Goal: Information Seeking & Learning: Learn about a topic

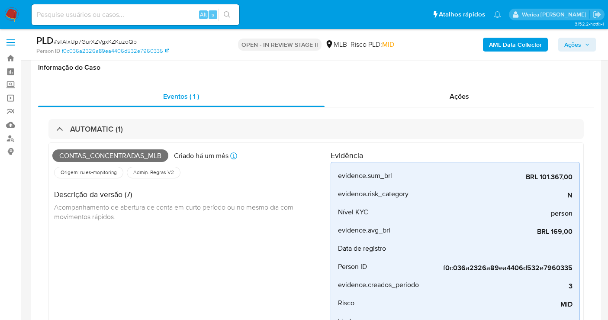
select select "10"
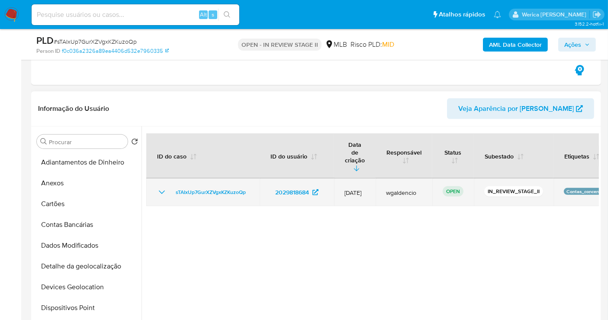
scroll to position [190, 0]
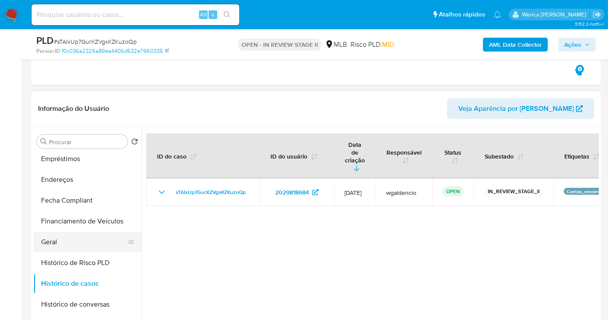
click at [74, 247] on button "Geral" at bounding box center [83, 242] width 101 height 21
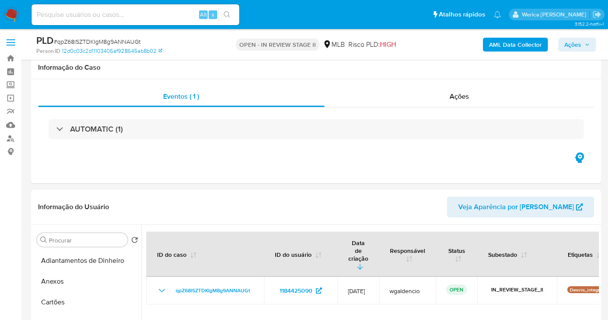
select select "10"
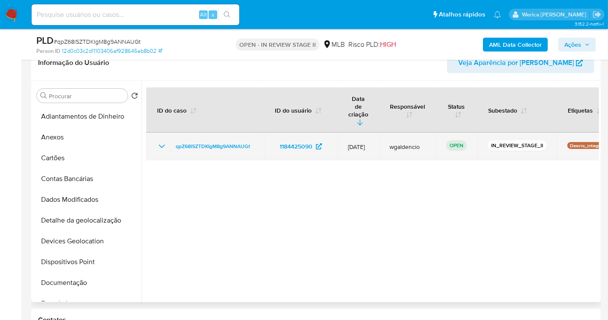
scroll to position [144, 0]
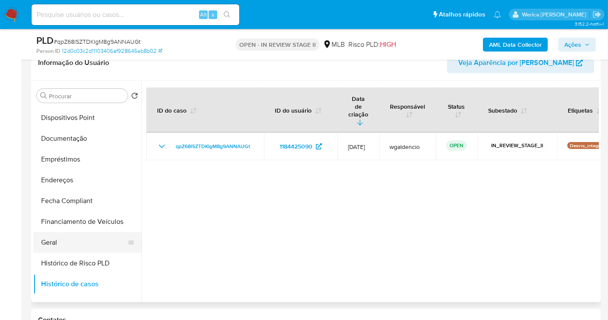
click at [59, 236] on button "Geral" at bounding box center [83, 242] width 101 height 21
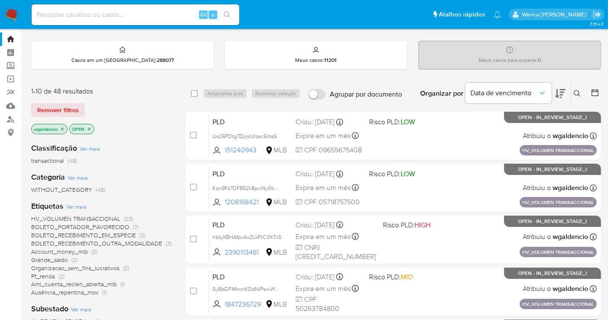
scroll to position [77, 0]
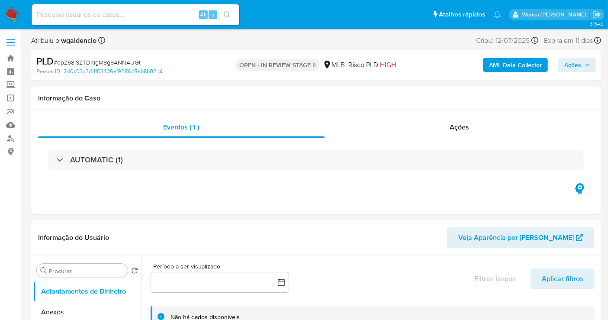
select select "10"
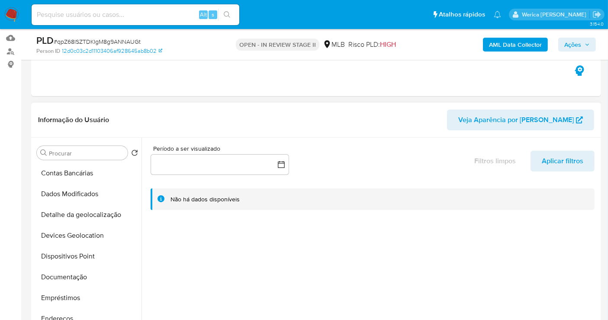
scroll to position [144, 0]
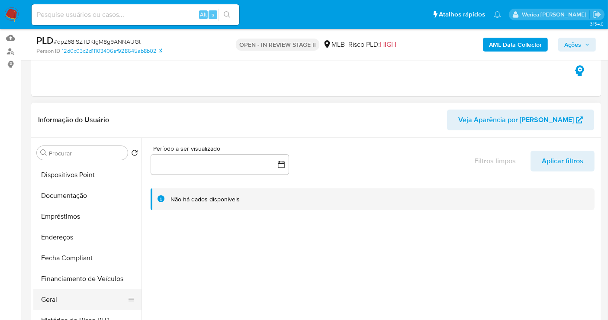
click at [73, 304] on button "Geral" at bounding box center [83, 299] width 101 height 21
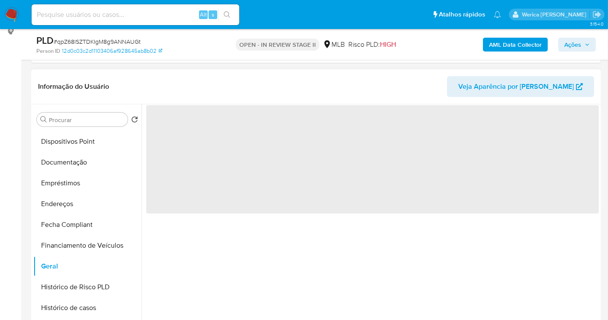
scroll to position [135, 0]
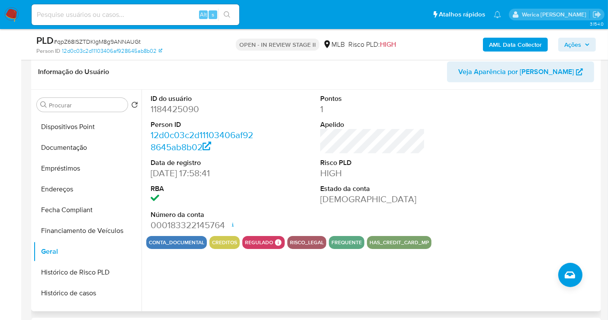
click at [183, 112] on dd "1184425090" at bounding box center [203, 109] width 105 height 12
copy dd "1184425090"
click at [99, 294] on button "Histórico de casos" at bounding box center [83, 293] width 101 height 21
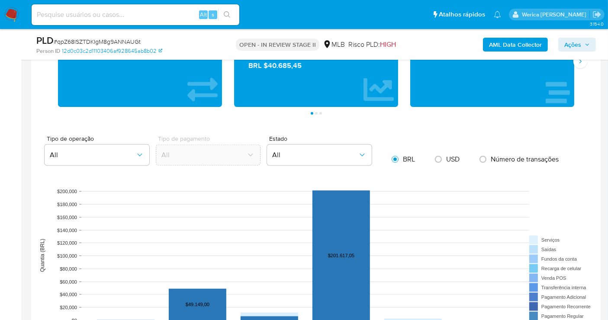
scroll to position [493, 0]
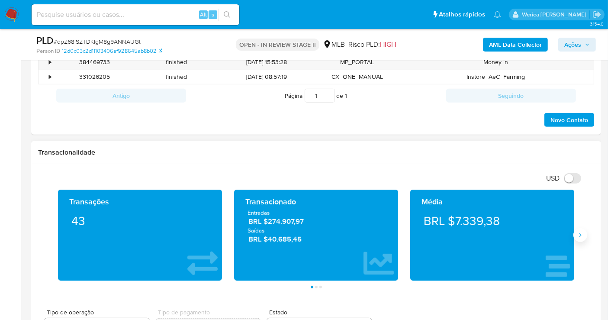
click at [582, 229] on button "Siguiente" at bounding box center [580, 235] width 14 height 14
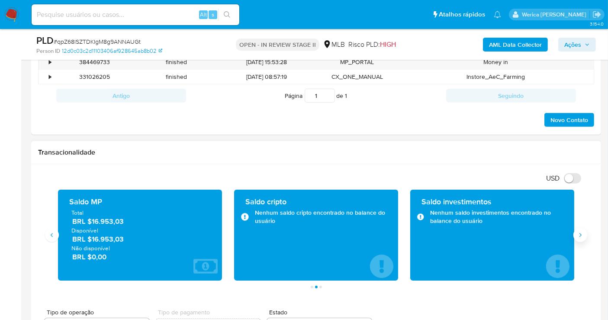
click at [580, 232] on icon "Siguiente" at bounding box center [580, 235] width 7 height 7
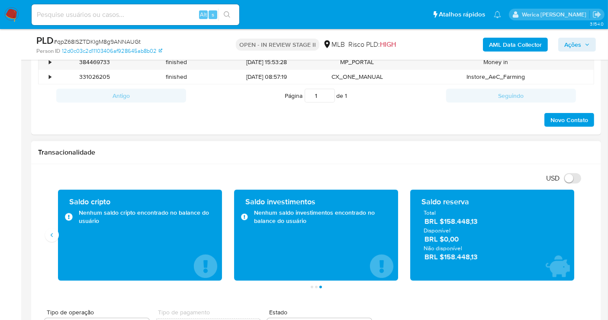
drag, startPoint x: 445, startPoint y: 219, endPoint x: 497, endPoint y: 221, distance: 52.0
click at [497, 221] on span "BRL $158.448,13" at bounding box center [493, 221] width 136 height 10
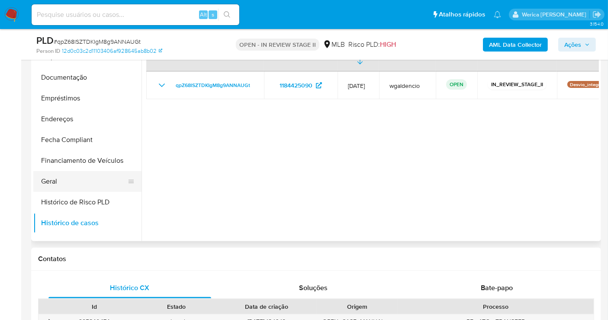
scroll to position [288, 0]
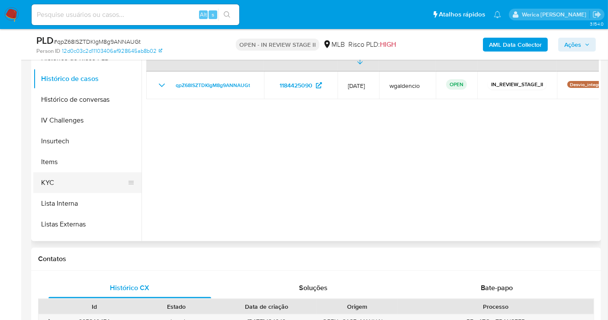
click at [97, 184] on button "KYC" at bounding box center [83, 182] width 101 height 21
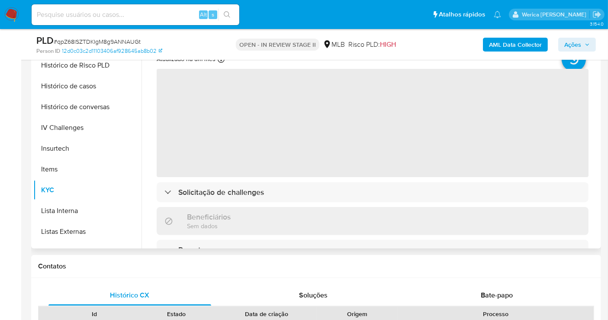
scroll to position [157, 0]
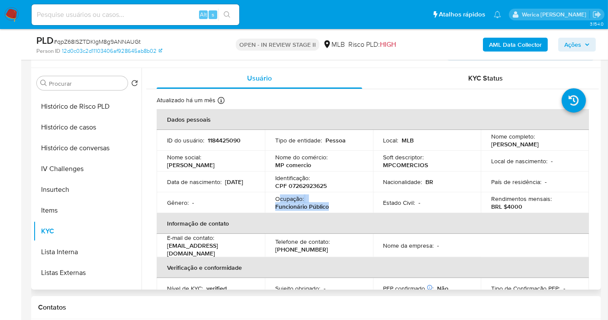
drag, startPoint x: 278, startPoint y: 200, endPoint x: 310, endPoint y: 213, distance: 34.8
click at [330, 210] on div "Ocupação : Funcionário Público" at bounding box center [318, 203] width 87 height 16
copy div "cupação : Funcionário Público"
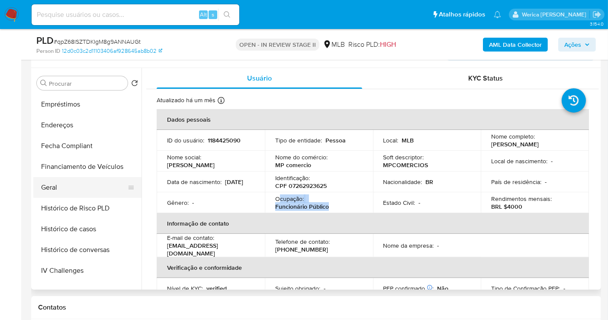
scroll to position [144, 0]
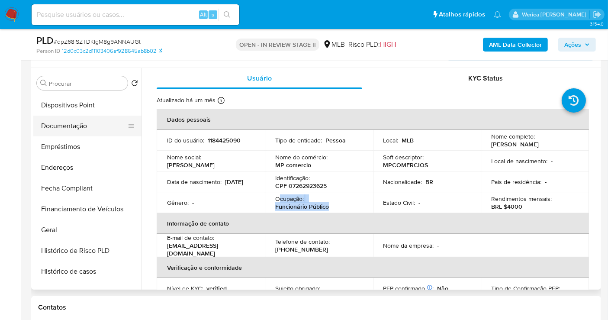
click at [87, 121] on button "Documentação" at bounding box center [83, 126] width 101 height 21
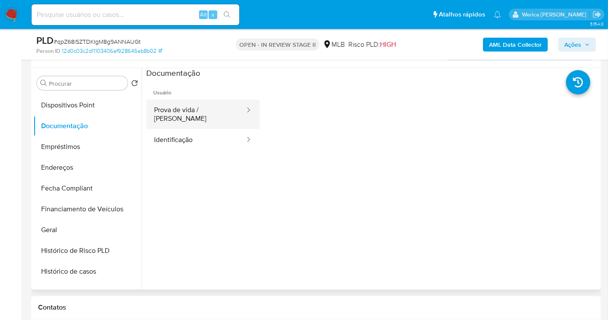
drag, startPoint x: 184, startPoint y: 118, endPoint x: 190, endPoint y: 114, distance: 7.2
click at [184, 117] on button "Prova de vida / [PERSON_NAME]" at bounding box center [196, 114] width 100 height 29
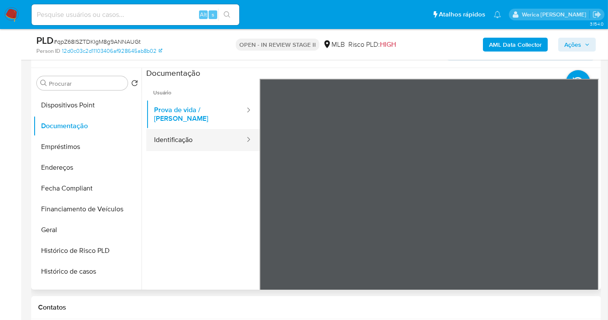
click at [223, 133] on button "Identificação" at bounding box center [196, 140] width 100 height 22
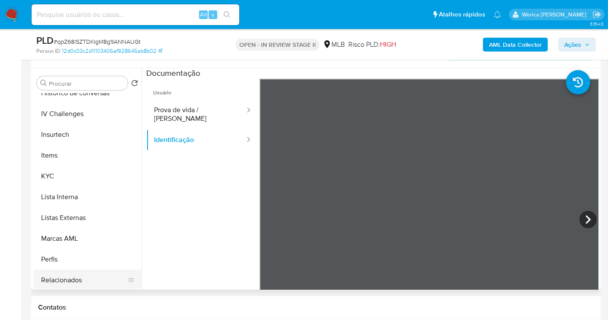
scroll to position [384, 0]
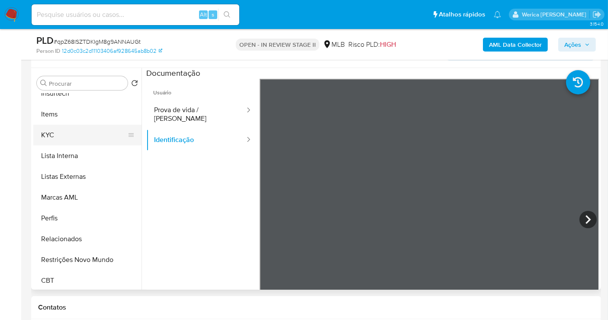
click at [79, 126] on button "KYC" at bounding box center [83, 135] width 101 height 21
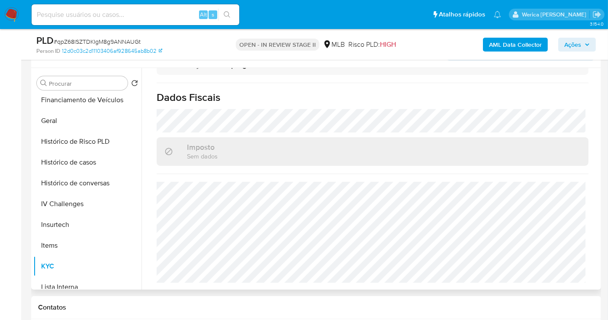
scroll to position [192, 0]
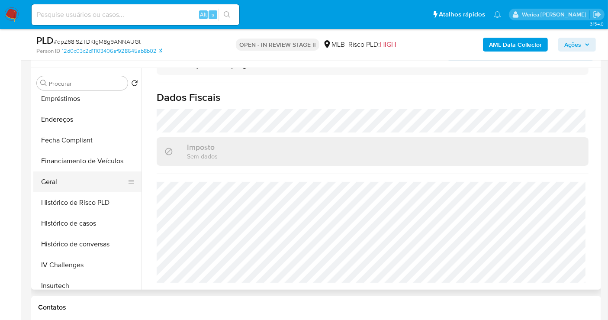
click at [87, 186] on button "Geral" at bounding box center [83, 181] width 101 height 21
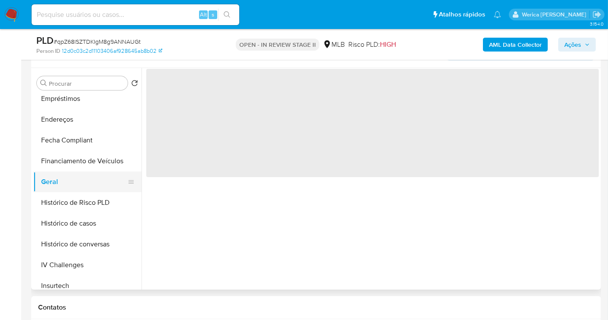
scroll to position [0, 0]
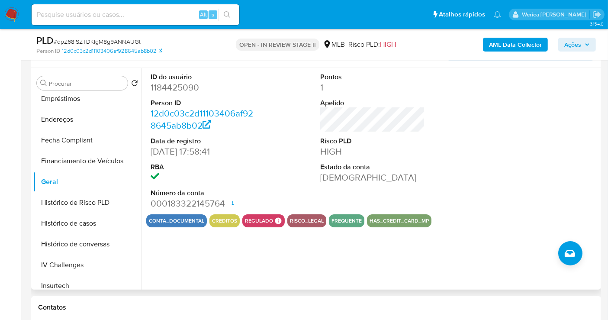
click at [586, 120] on div at bounding box center [542, 141] width 113 height 146
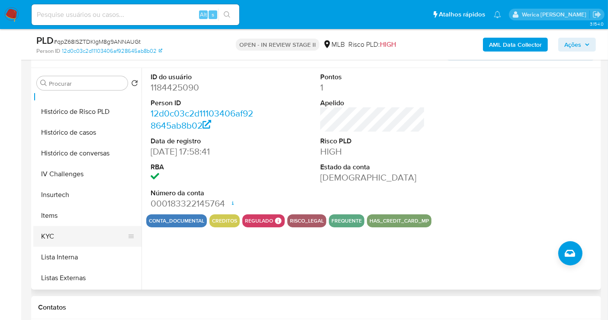
scroll to position [336, 0]
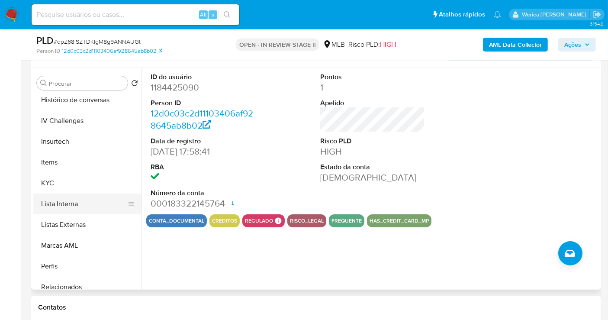
click at [84, 193] on button "Lista Interna" at bounding box center [83, 203] width 101 height 21
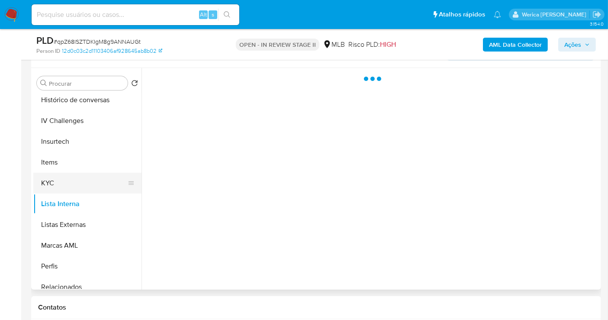
click at [75, 176] on button "KYC" at bounding box center [83, 183] width 101 height 21
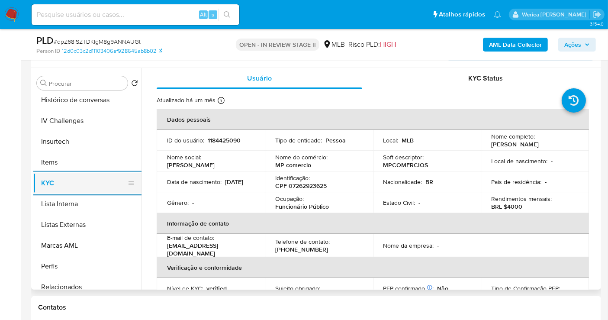
scroll to position [192, 0]
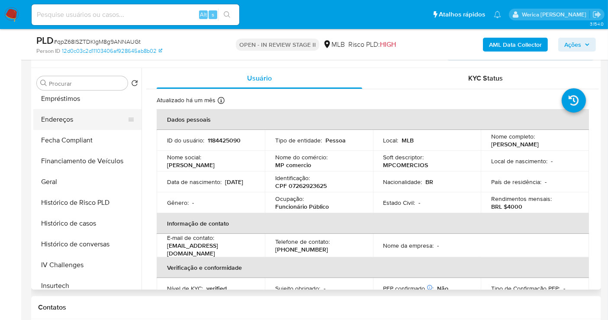
drag, startPoint x: 81, startPoint y: 106, endPoint x: 88, endPoint y: 110, distance: 8.2
click at [81, 106] on button "Empréstimos" at bounding box center [87, 98] width 108 height 21
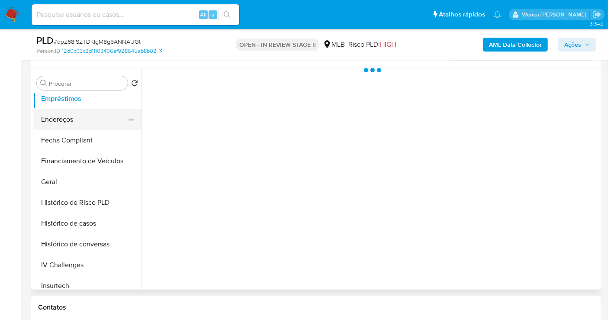
click at [87, 119] on button "Endereços" at bounding box center [83, 119] width 101 height 21
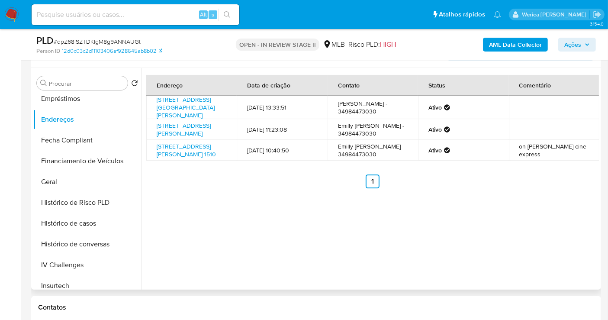
drag, startPoint x: 343, startPoint y: 258, endPoint x: 357, endPoint y: 211, distance: 49.0
click at [342, 254] on div "Endereço Data de criação Contato Status Comentário Rua Arquelau Alves Ribeiro 2…" at bounding box center [370, 179] width 457 height 222
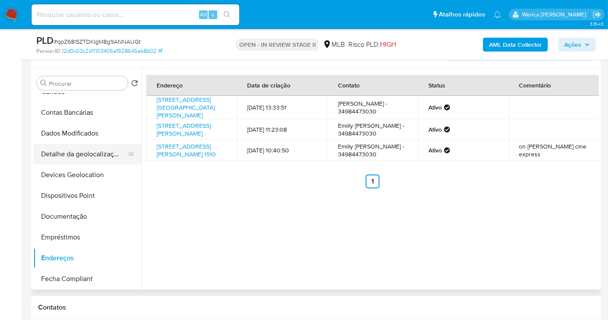
scroll to position [0, 0]
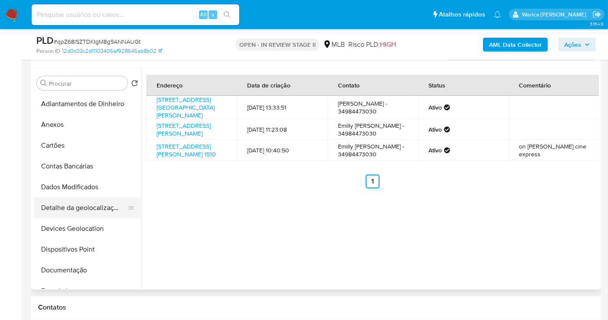
click at [97, 201] on button "Detalhe da geolocalização" at bounding box center [83, 207] width 101 height 21
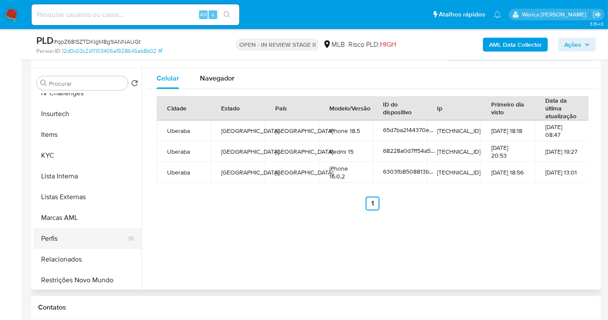
scroll to position [386, 0]
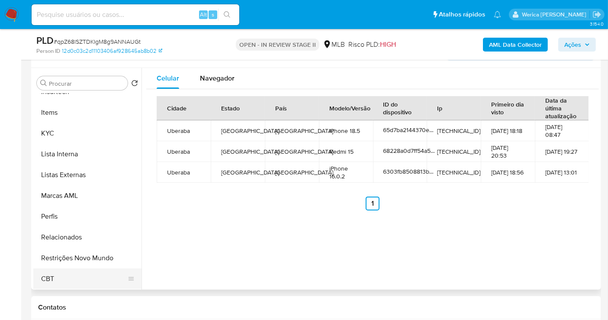
click at [97, 270] on button "CBT" at bounding box center [83, 278] width 101 height 21
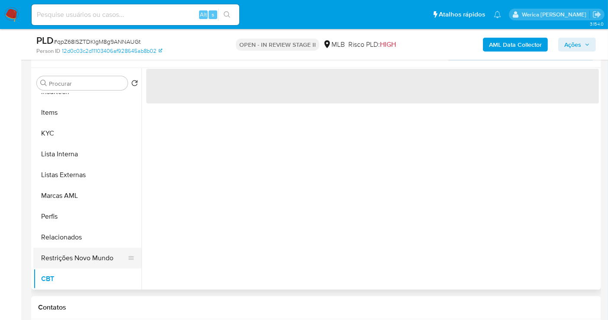
click at [99, 253] on button "Restrições Novo Mundo" at bounding box center [83, 258] width 101 height 21
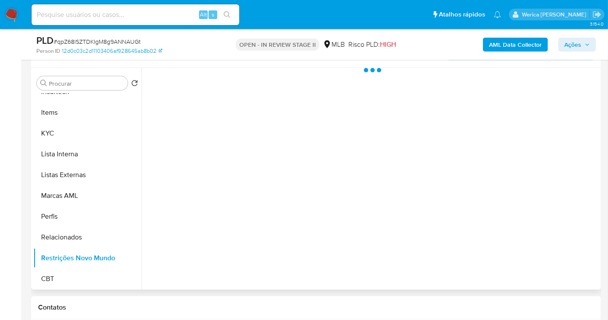
click at [212, 211] on div at bounding box center [370, 179] width 457 height 222
click at [231, 100] on div at bounding box center [370, 179] width 457 height 222
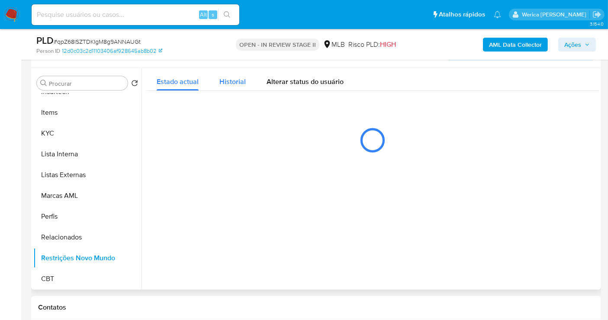
click at [227, 90] on div "Historial" at bounding box center [232, 79] width 26 height 23
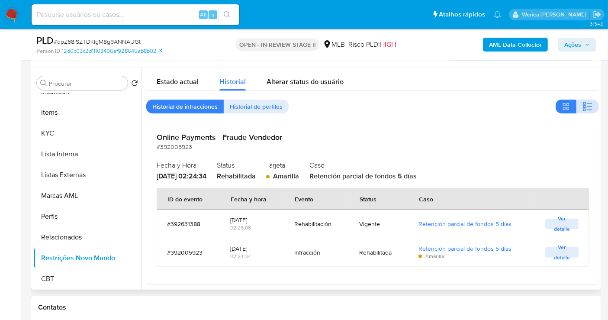
click at [587, 106] on icon "button" at bounding box center [588, 106] width 10 height 10
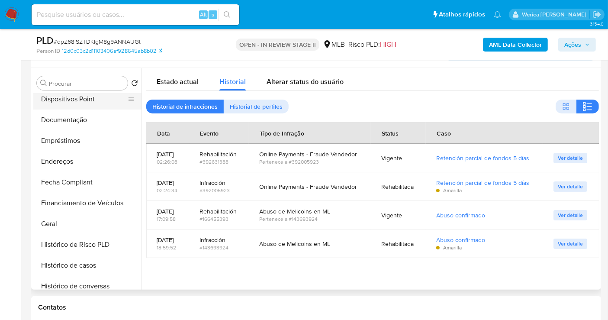
scroll to position [97, 0]
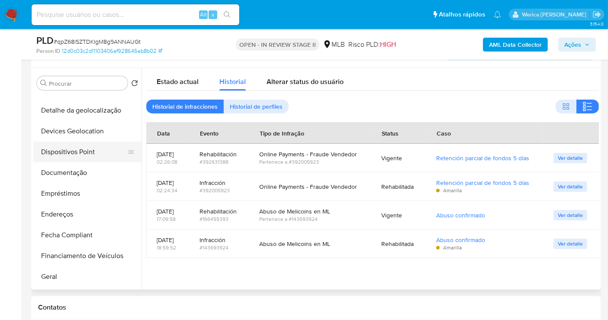
click at [80, 158] on button "Dispositivos Point" at bounding box center [83, 152] width 101 height 21
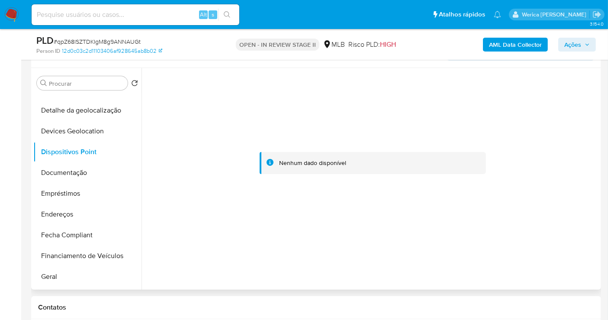
click at [517, 122] on div at bounding box center [372, 163] width 453 height 190
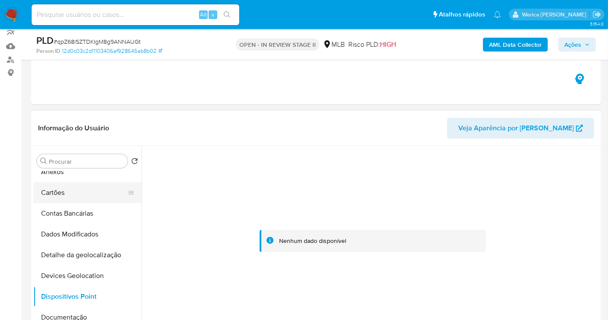
scroll to position [0, 0]
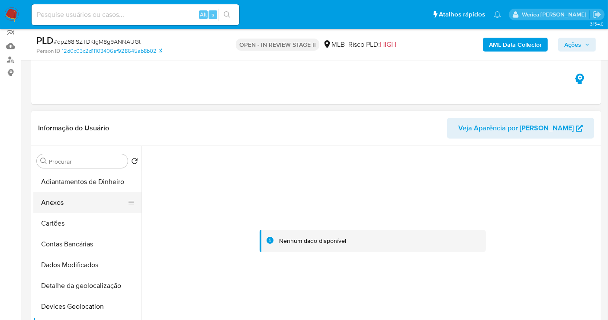
drag, startPoint x: 53, startPoint y: 197, endPoint x: 66, endPoint y: 197, distance: 13.4
click at [53, 200] on button "Anexos" at bounding box center [83, 202] width 101 height 21
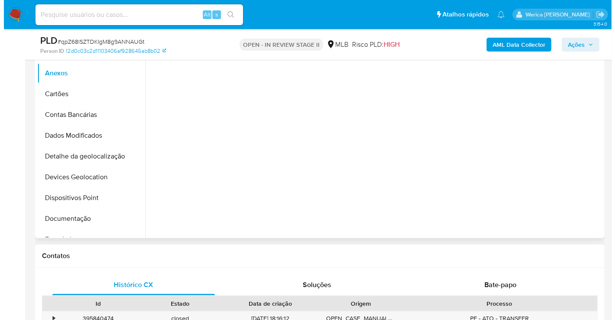
scroll to position [223, 0]
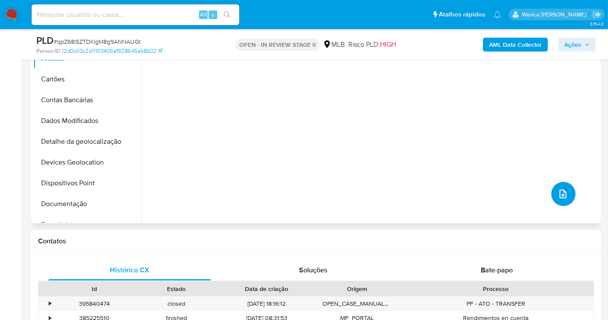
click at [564, 186] on button "upload-file" at bounding box center [563, 194] width 24 height 24
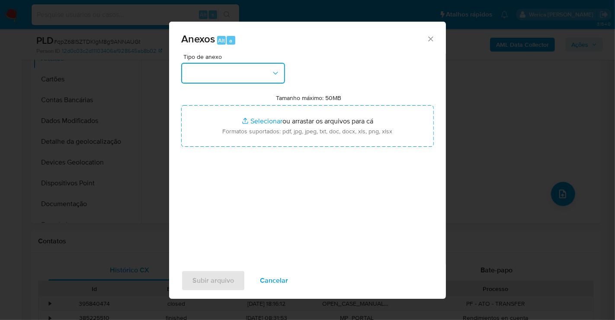
click at [251, 79] on button "button" at bounding box center [233, 73] width 104 height 21
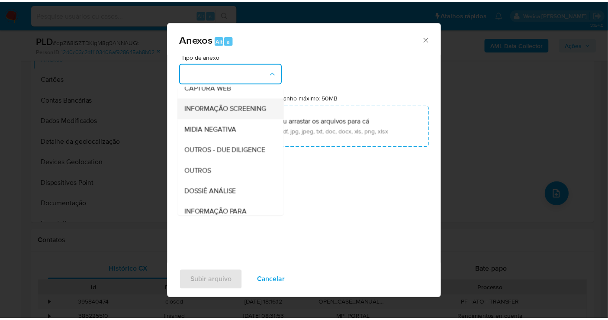
scroll to position [133, 0]
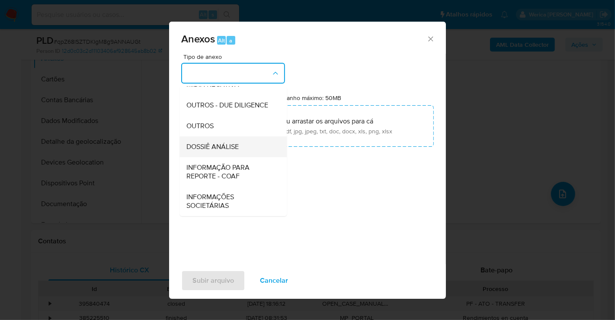
click at [220, 137] on div "DOSSIÊ ANÁLISE" at bounding box center [231, 146] width 88 height 21
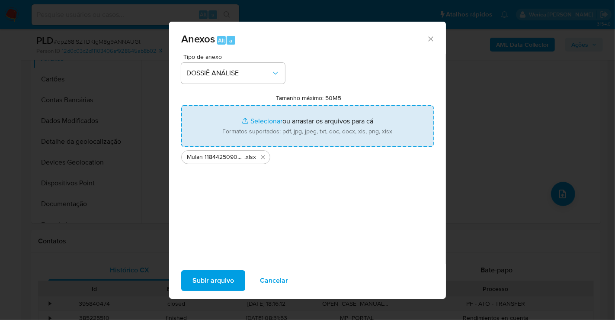
type input "C:\fakepath\SAR - XXXX - CPF 07262923625 - LUANA APARECIDA TAVARES DA SILVA.pdf"
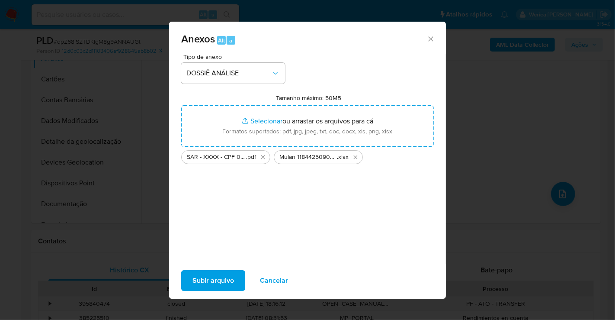
click at [234, 280] on button "Subir arquivo" at bounding box center [213, 280] width 64 height 21
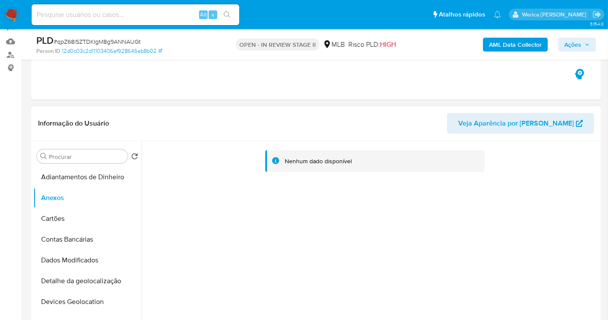
scroll to position [31, 0]
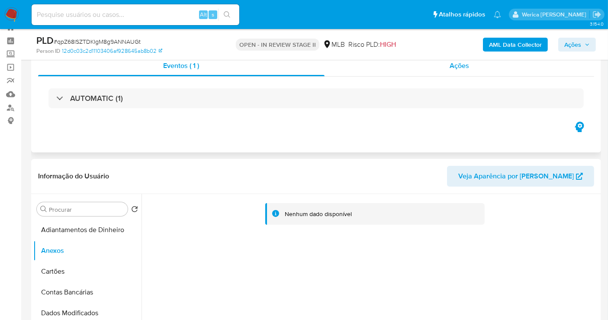
click at [467, 64] on span "Ações" at bounding box center [459, 66] width 19 height 10
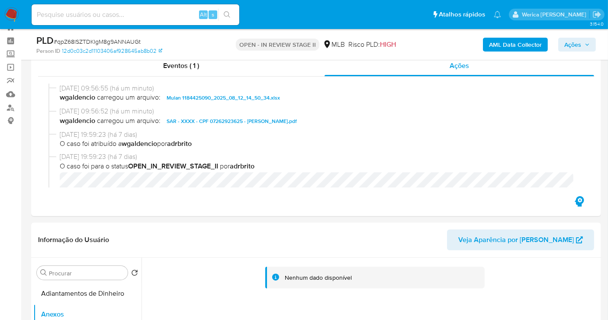
click at [571, 39] on span "Ações" at bounding box center [572, 45] width 17 height 14
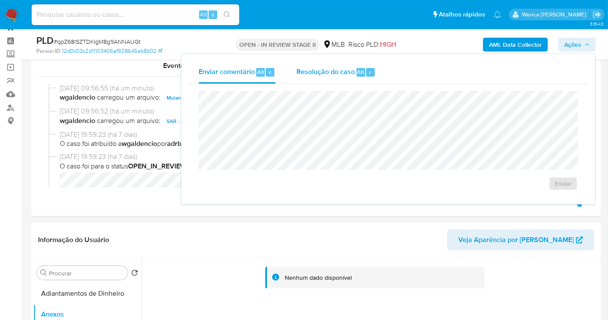
click at [358, 76] on div "Resolução do caso Alt r" at bounding box center [335, 72] width 79 height 23
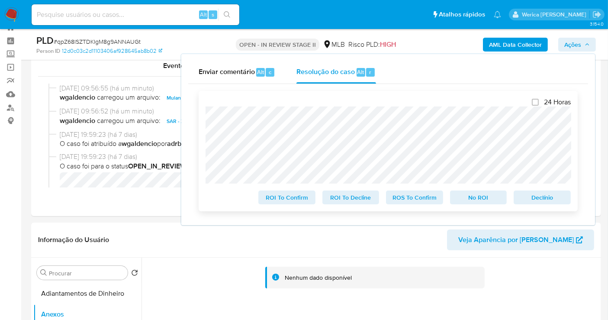
click at [405, 201] on span "ROS To Confirm" at bounding box center [414, 197] width 45 height 12
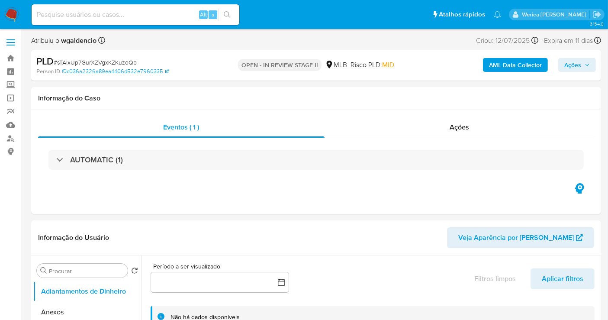
select select "10"
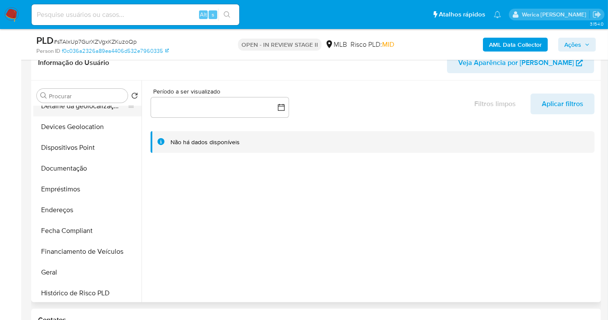
scroll to position [144, 0]
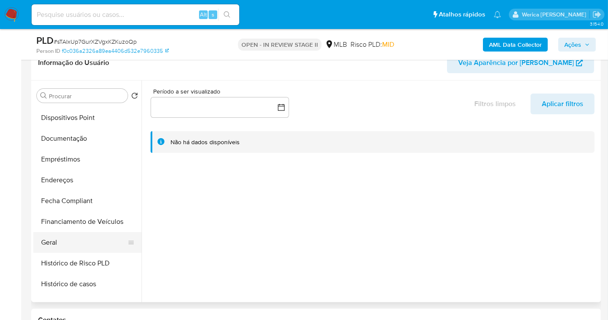
click at [55, 239] on button "Geral" at bounding box center [83, 242] width 101 height 21
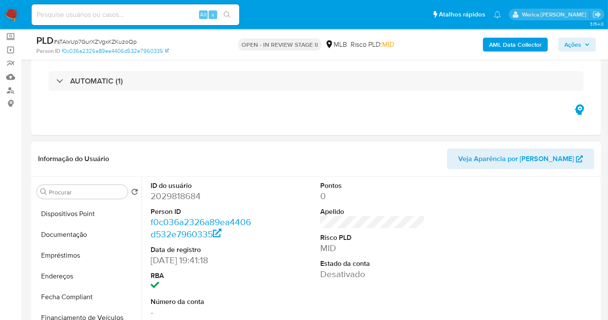
scroll to position [96, 0]
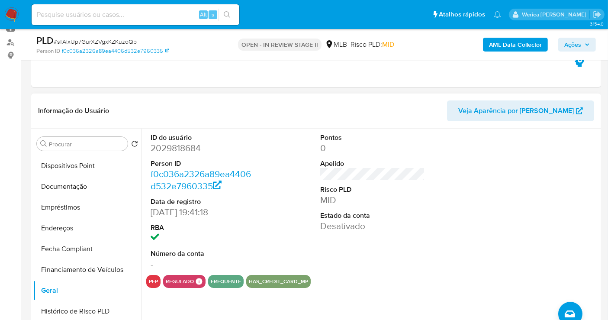
click at [171, 136] on dt "ID do usuário" at bounding box center [203, 138] width 105 height 10
click at [178, 151] on dd "2029818684" at bounding box center [203, 148] width 105 height 12
copy dd "2029818684"
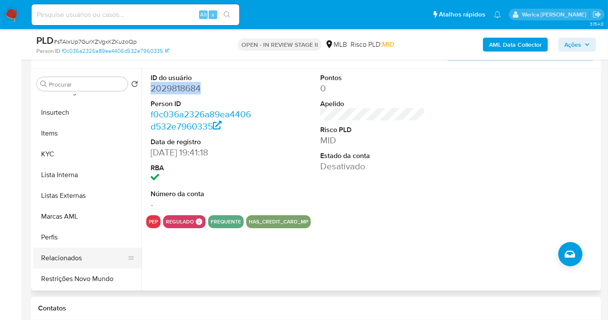
scroll to position [386, 0]
click at [87, 260] on button "Restrições Novo Mundo" at bounding box center [83, 258] width 101 height 21
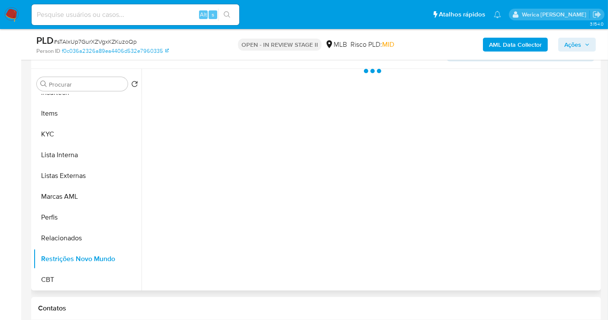
click at [254, 186] on div at bounding box center [370, 180] width 457 height 222
click at [241, 104] on div at bounding box center [370, 180] width 457 height 222
click at [226, 100] on div at bounding box center [370, 180] width 457 height 222
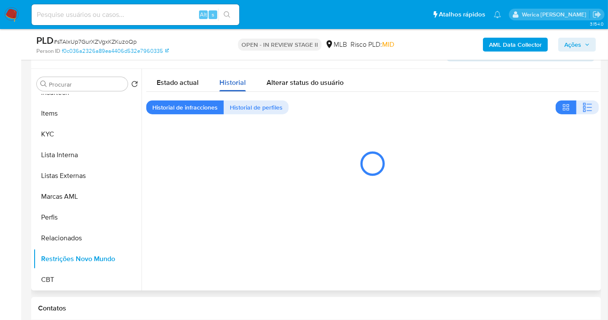
click at [229, 74] on div "Historial" at bounding box center [232, 80] width 26 height 23
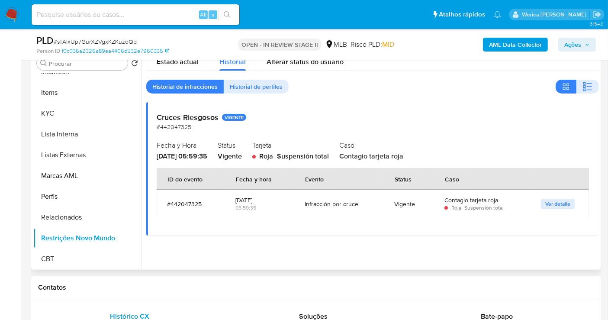
scroll to position [156, 0]
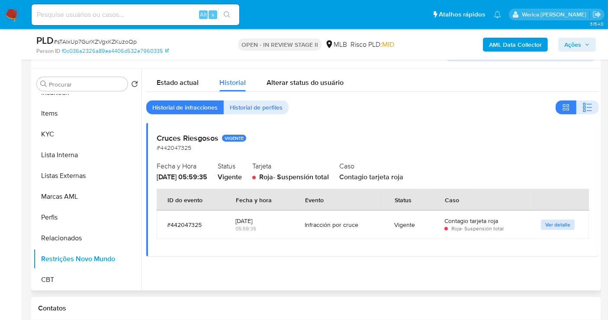
click at [557, 224] on span "Ver detalle" at bounding box center [557, 224] width 25 height 9
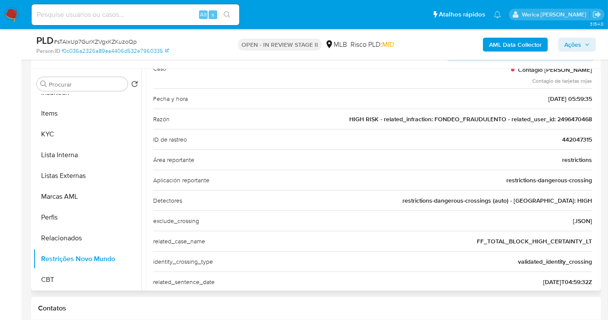
scroll to position [0, 0]
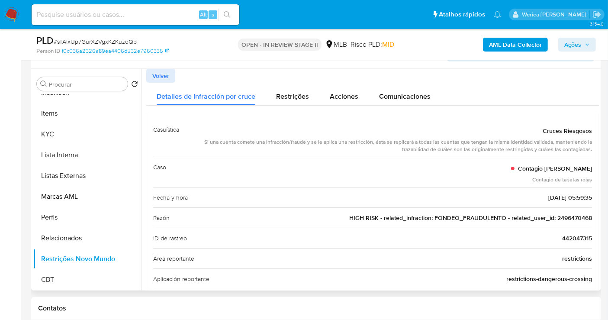
drag, startPoint x: 173, startPoint y: 72, endPoint x: 167, endPoint y: 74, distance: 5.8
click at [171, 72] on button "Volver" at bounding box center [160, 76] width 29 height 14
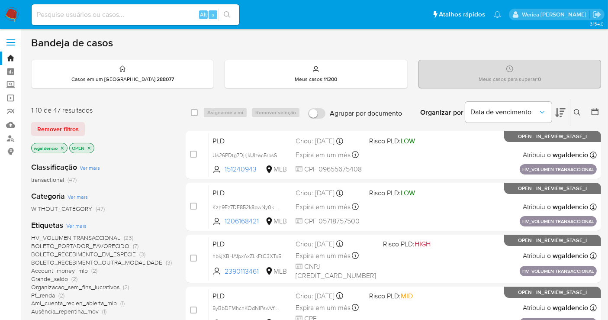
click at [558, 113] on icon at bounding box center [560, 112] width 10 height 10
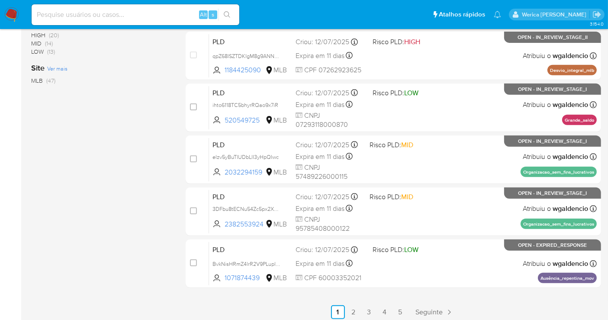
scroll to position [362, 0]
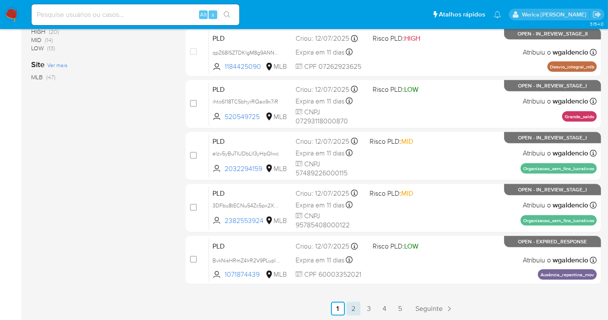
click at [358, 309] on link "2" at bounding box center [354, 309] width 14 height 14
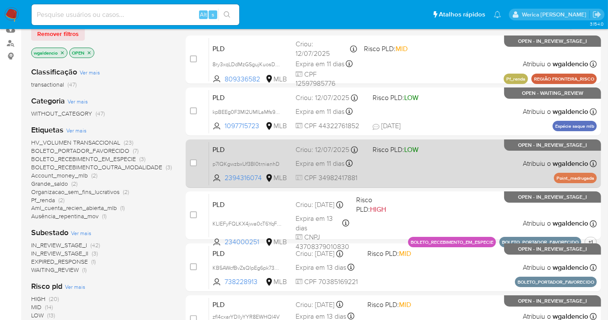
scroll to position [48, 0]
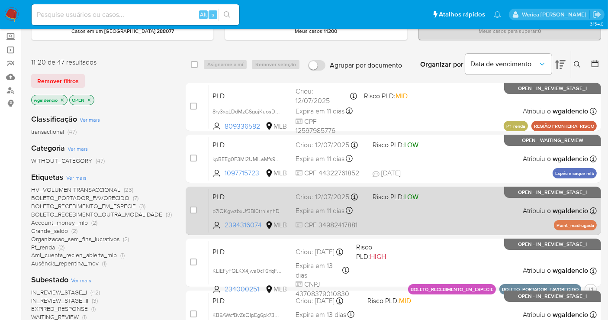
click at [452, 194] on div "PLD p7IQKgwzbxUf3BI0trnianhD 2394316074 MLB Risco PLD: LOW Criou: 12/07/2025 Cr…" at bounding box center [403, 211] width 388 height 44
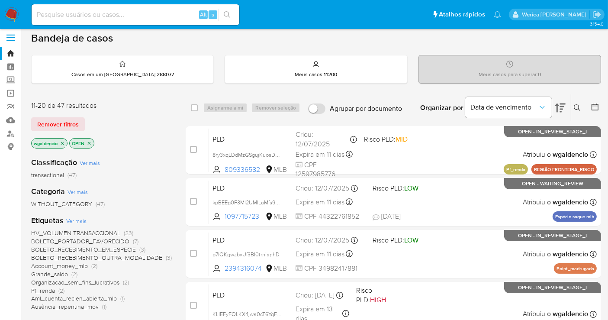
scroll to position [0, 0]
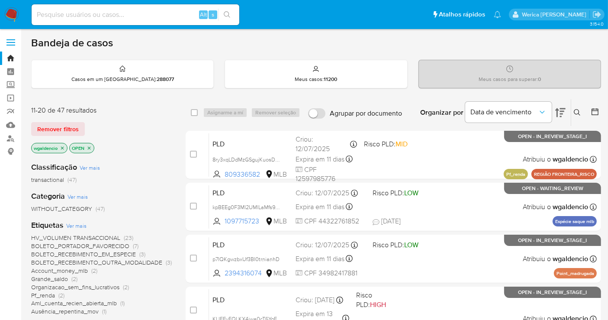
click at [441, 211] on div "PLD kpBEEg0F3MI2UMlLaMfs9Mt1 1097715723 MLB Risco PLD: LOW Criou: 12/07/2025 Cr…" at bounding box center [403, 207] width 388 height 44
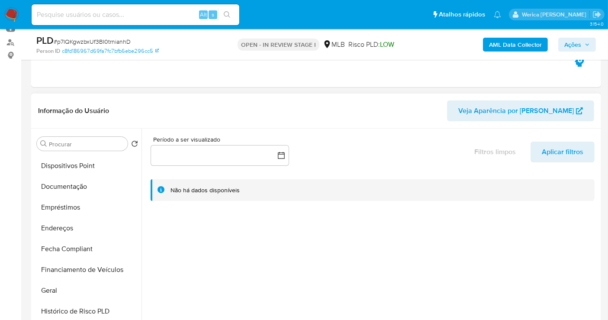
scroll to position [240, 0]
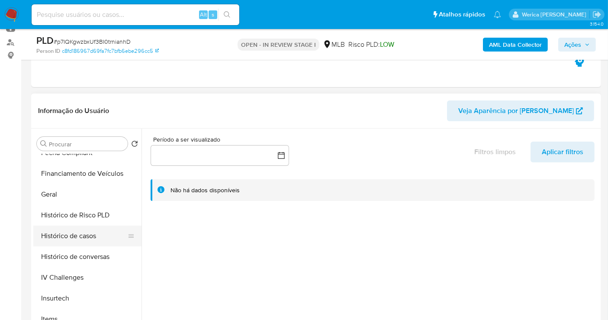
select select "10"
click at [90, 235] on button "Histórico de casos" at bounding box center [83, 235] width 101 height 21
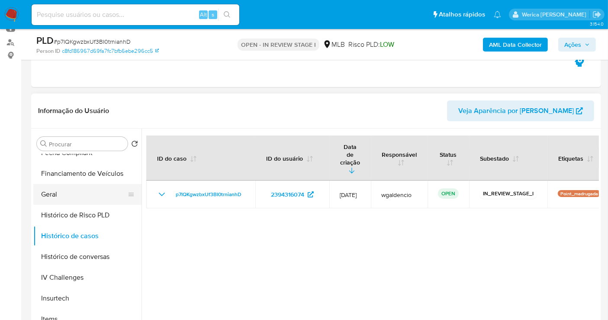
click at [128, 189] on div at bounding box center [131, 194] width 7 height 21
click at [85, 193] on button "Geral" at bounding box center [83, 194] width 101 height 21
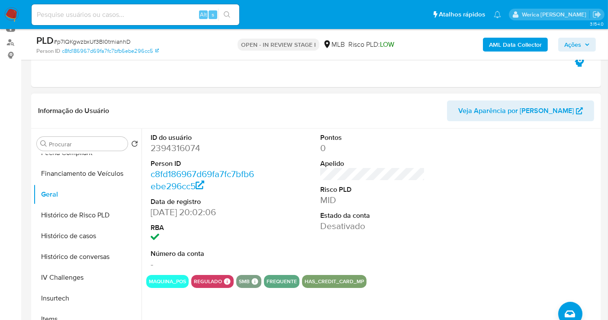
click at [503, 233] on div at bounding box center [542, 202] width 113 height 146
click at [180, 144] on dd "2394316074" at bounding box center [203, 148] width 105 height 12
copy dd "2394316074"
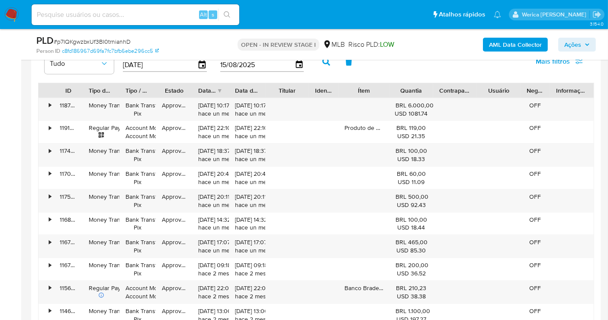
scroll to position [866, 0]
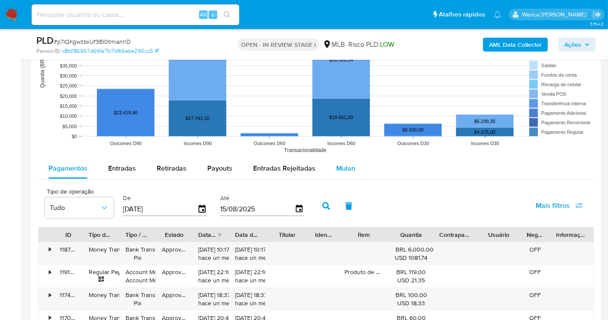
click at [331, 177] on div "Pagamentos Entradas Retiradas Payouts Entradas Rejeitadas Mulan" at bounding box center [316, 168] width 556 height 21
click at [355, 167] on button "Mulan" at bounding box center [346, 168] width 40 height 21
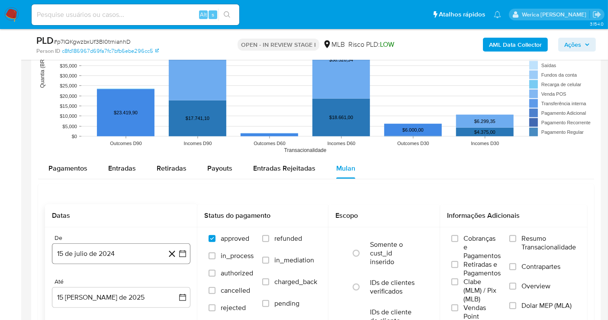
drag, startPoint x: 105, startPoint y: 267, endPoint x: 108, endPoint y: 258, distance: 10.4
click at [105, 267] on div "De 15 de julio de 2024 15-07-2024 Até 15 de agosto de 2025 15-08-2025" at bounding box center [121, 277] width 152 height 101
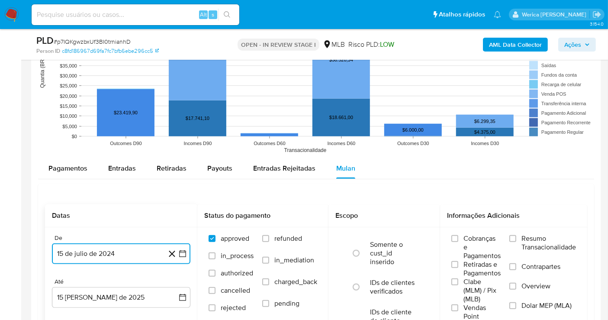
click at [108, 256] on button "15 de julio de 2024" at bounding box center [121, 253] width 138 height 21
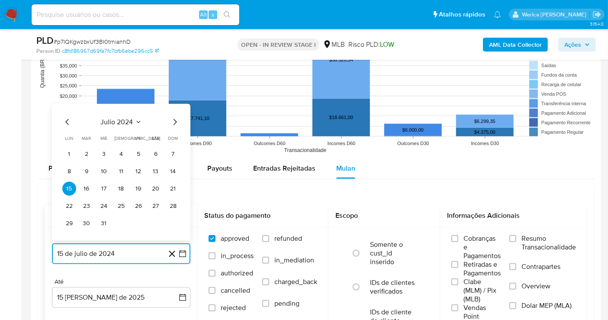
click at [125, 118] on span "julio 2024" at bounding box center [117, 122] width 32 height 9
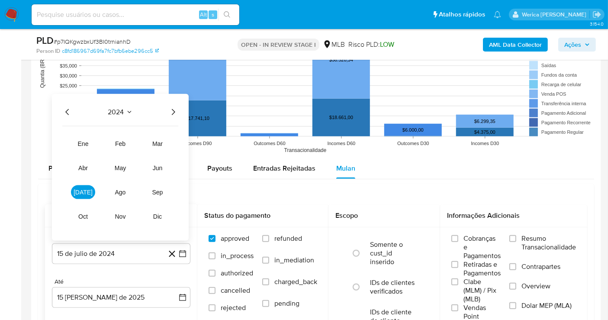
click at [175, 109] on icon "Año siguiente" at bounding box center [173, 112] width 10 height 10
click at [162, 169] on span "jun" at bounding box center [158, 167] width 10 height 7
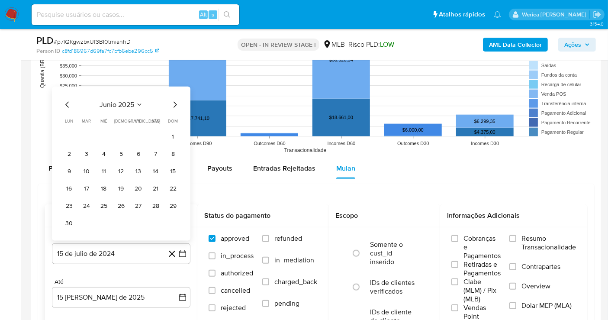
click at [172, 136] on button "1" at bounding box center [173, 137] width 14 height 14
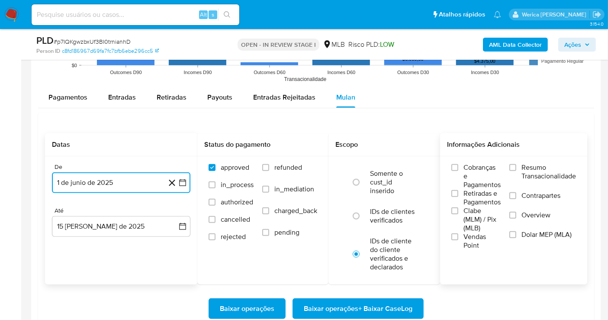
scroll to position [962, 0]
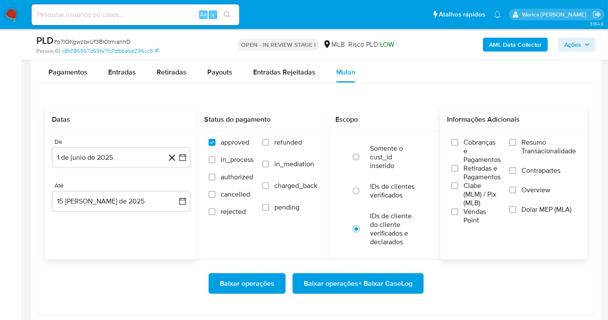
click at [483, 143] on span "Cobranças e Pagamentos" at bounding box center [482, 151] width 37 height 26
click at [458, 143] on input "Cobranças e Pagamentos" at bounding box center [454, 142] width 7 height 7
click at [487, 190] on span "Clabe (MLM) / Pix (MLB)" at bounding box center [482, 194] width 37 height 26
click at [458, 189] on input "Clabe (MLM) / Pix (MLB)" at bounding box center [454, 185] width 7 height 7
click at [486, 227] on div "Cobranças e Pagamentos Retiradas e Pagamentos Clabe (MLM) / Pix (MLB) Vendas Po…" at bounding box center [513, 181] width 147 height 100
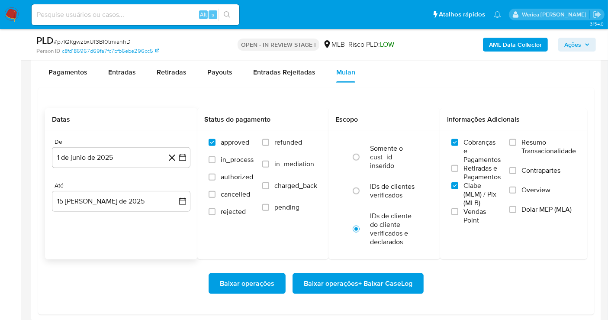
click at [475, 214] on span "Vendas Point" at bounding box center [482, 215] width 37 height 17
click at [458, 214] on input "Vendas Point" at bounding box center [454, 211] width 7 height 7
click at [480, 179] on span "Retiradas e Pagamentos" at bounding box center [482, 172] width 37 height 17
click at [458, 172] on input "Retiradas e Pagamentos" at bounding box center [454, 168] width 7 height 7
click at [540, 173] on span "Contrapartes" at bounding box center [541, 170] width 39 height 9
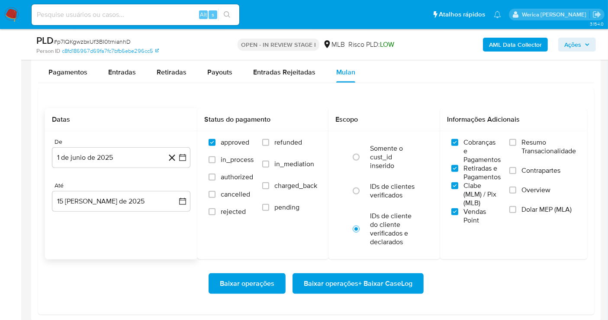
click at [535, 191] on span "Overview" at bounding box center [536, 190] width 29 height 9
click at [516, 191] on input "Overview" at bounding box center [512, 190] width 7 height 7
click at [524, 208] on span "Dolar MEP (MLA)" at bounding box center [547, 209] width 50 height 9
click at [516, 208] on input "Dolar MEP (MLA)" at bounding box center [512, 209] width 7 height 7
click at [538, 166] on span "Contrapartes" at bounding box center [541, 170] width 39 height 9
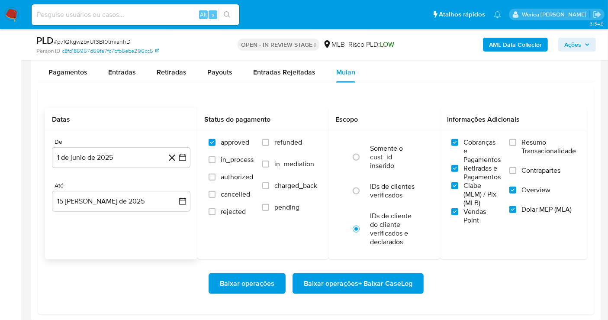
click at [538, 150] on span "Resumo Transacionalidade" at bounding box center [549, 146] width 55 height 17
click at [516, 146] on input "Resumo Transacionalidade" at bounding box center [512, 142] width 7 height 7
click at [516, 175] on label "Contrapartes" at bounding box center [542, 175] width 67 height 19
click at [516, 174] on input "Contrapartes" at bounding box center [512, 170] width 7 height 7
click at [386, 277] on span "Baixar operações + Baixar CaseLog" at bounding box center [358, 283] width 109 height 19
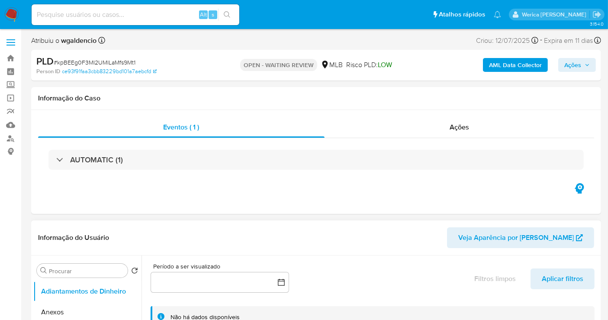
select select "10"
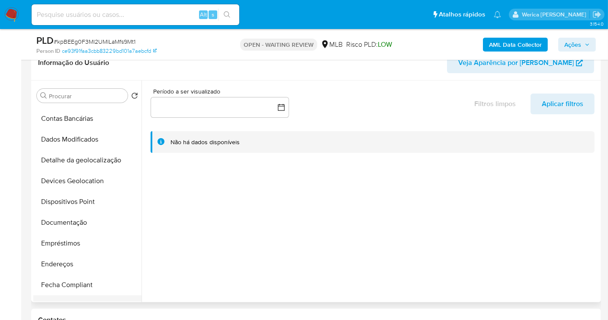
scroll to position [144, 0]
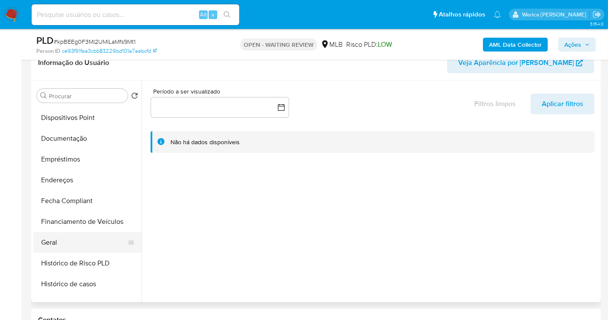
click at [75, 238] on button "Geral" at bounding box center [83, 242] width 101 height 21
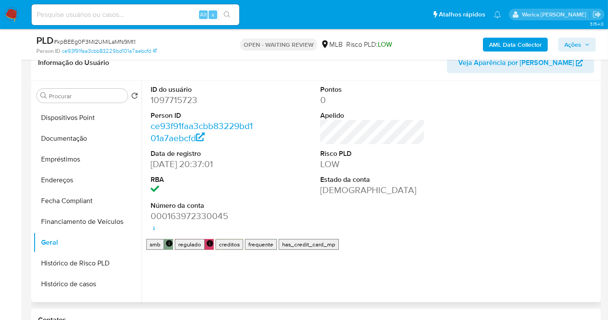
scroll to position [288, 0]
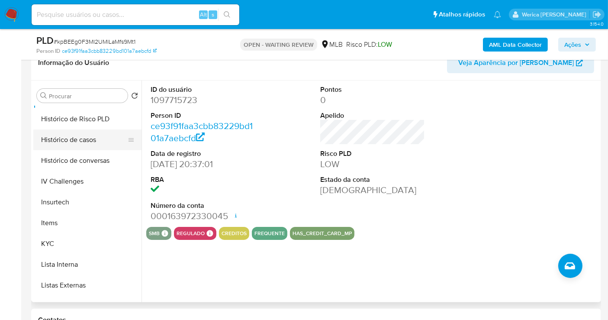
click at [78, 138] on button "Histórico de casos" at bounding box center [83, 139] width 101 height 21
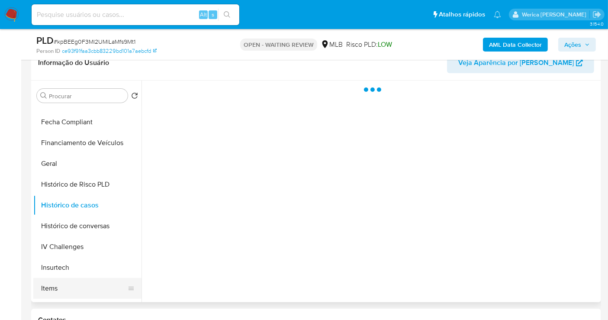
scroll to position [144, 0]
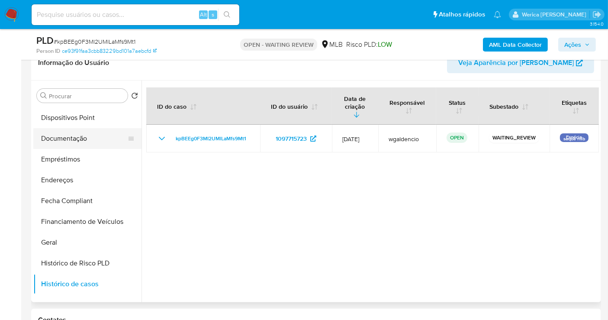
click at [99, 136] on button "Documentação" at bounding box center [83, 138] width 101 height 21
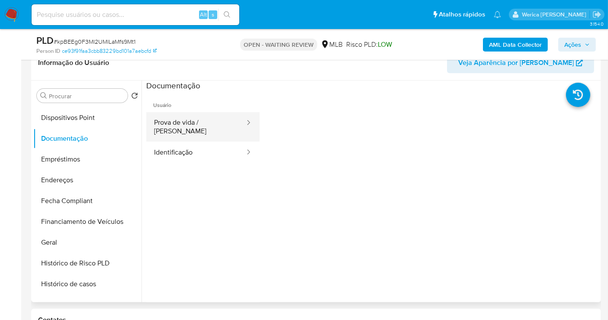
click at [193, 116] on button "Prova de vida / [PERSON_NAME]" at bounding box center [196, 126] width 100 height 29
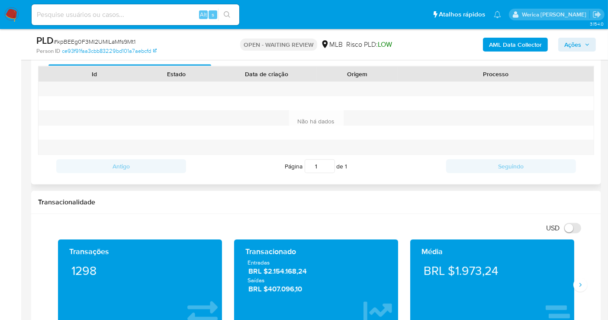
scroll to position [336, 0]
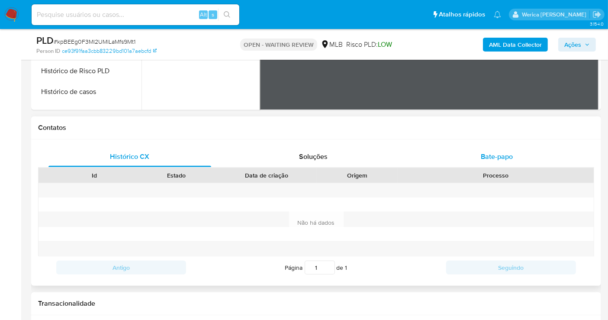
click at [477, 147] on div "Bate-papo" at bounding box center [496, 156] width 163 height 21
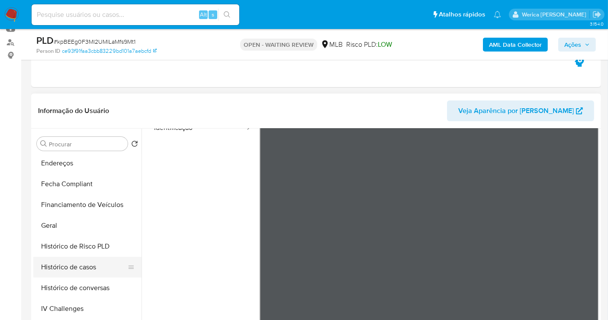
scroll to position [240, 0]
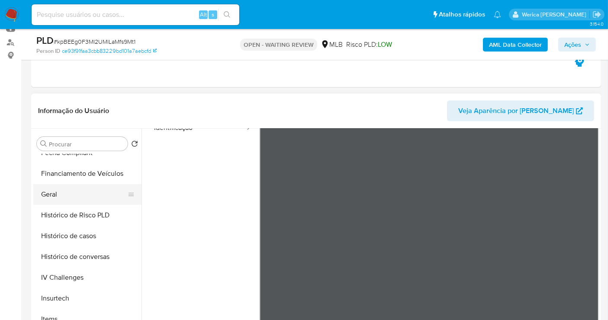
click at [97, 193] on button "Geral" at bounding box center [83, 194] width 101 height 21
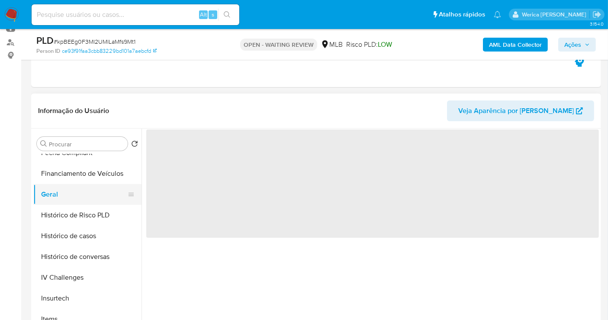
scroll to position [0, 0]
click at [188, 166] on span "‌" at bounding box center [372, 183] width 453 height 108
click at [184, 150] on span "‌" at bounding box center [372, 183] width 453 height 108
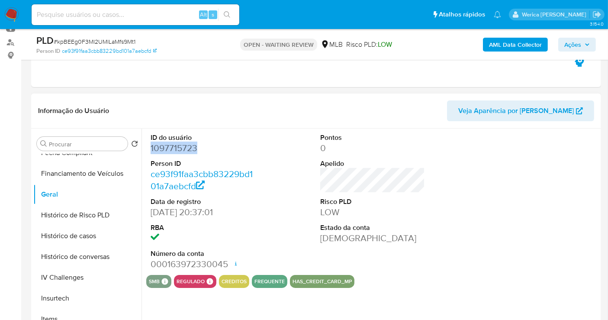
click at [184, 150] on dd "1097715723" at bounding box center [203, 148] width 105 height 12
copy dd "1097715723"
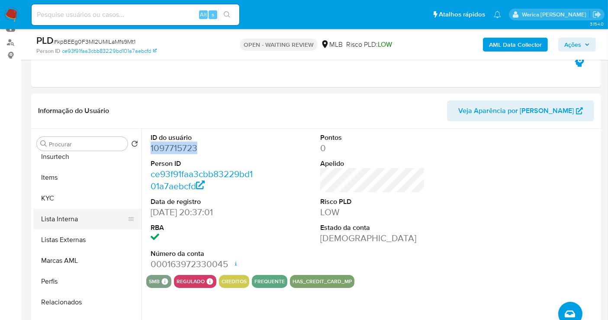
scroll to position [384, 0]
click at [77, 209] on button "Lista Interna" at bounding box center [83, 216] width 101 height 21
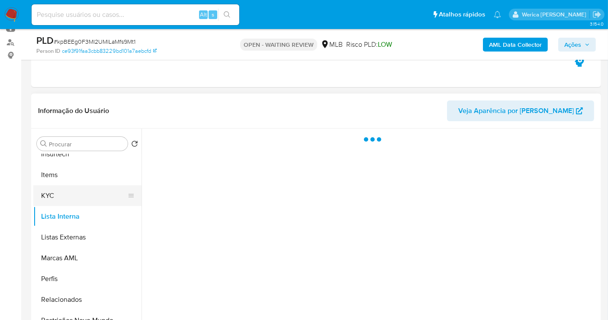
click at [76, 197] on button "KYC" at bounding box center [83, 195] width 101 height 21
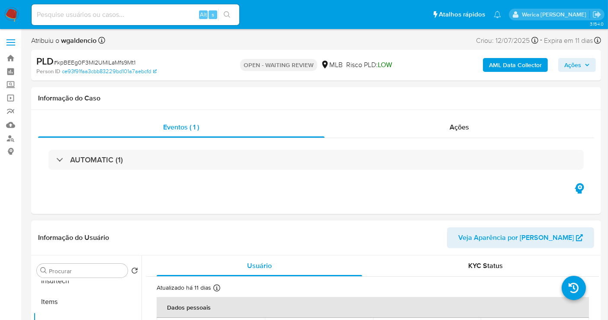
scroll to position [144, 0]
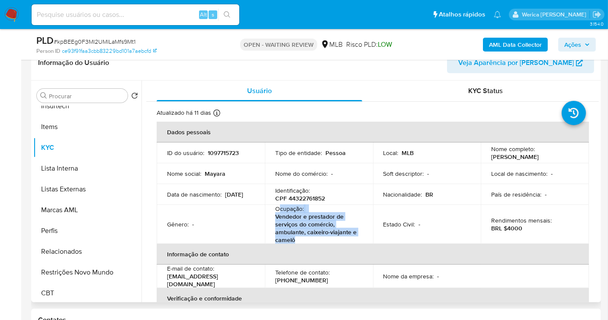
drag, startPoint x: 279, startPoint y: 210, endPoint x: 316, endPoint y: 238, distance: 46.3
click at [316, 238] on div "Ocupação : Vendedor e prestador de serviços do comércio, ambulante, caixeiro-vi…" at bounding box center [318, 224] width 87 height 39
copy div "cupação : Vendedor e prestador de serviços do comércio, ambulante, caixeiro-via…"
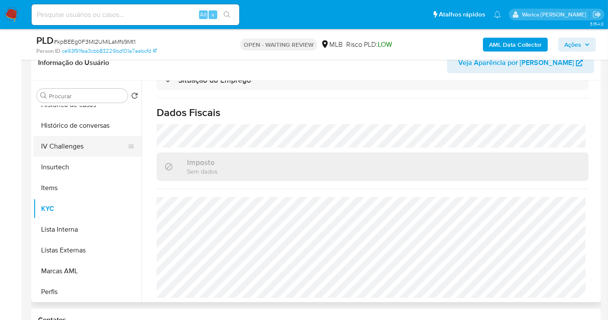
scroll to position [240, 0]
click at [73, 147] on button "Geral" at bounding box center [83, 146] width 101 height 21
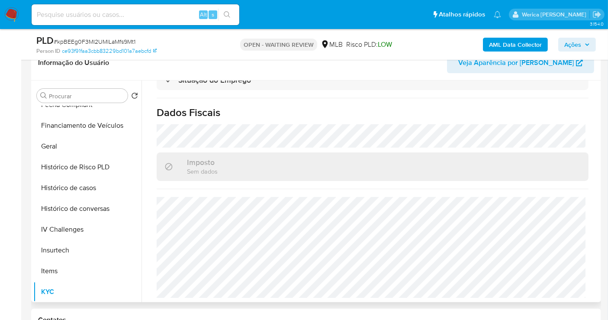
scroll to position [0, 0]
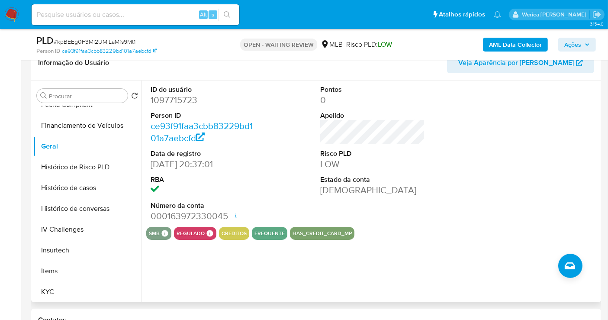
click at [520, 213] on div at bounding box center [542, 154] width 113 height 146
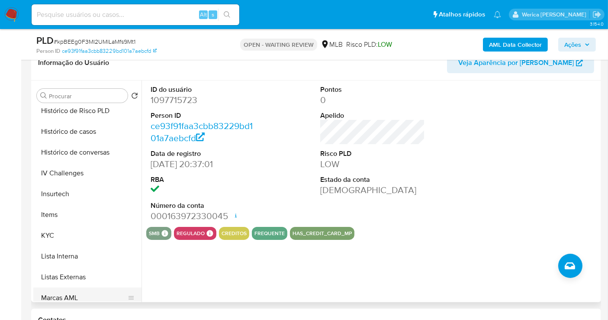
scroll to position [384, 0]
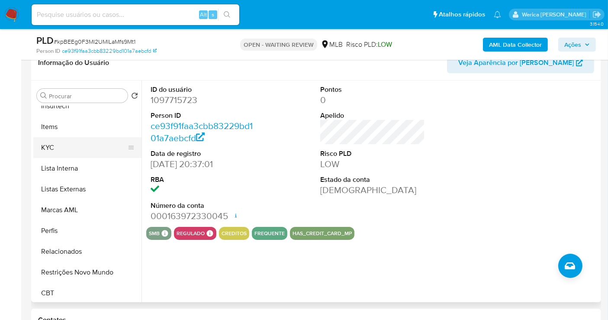
click at [45, 145] on button "KYC" at bounding box center [83, 147] width 101 height 21
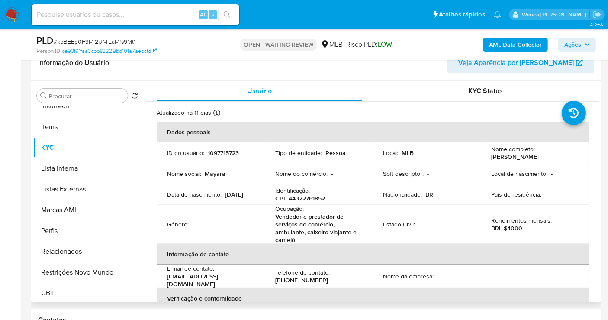
click at [270, 206] on td "Ocupação : Vendedor e prestador de serviços do comércio, ambulante, caixeiro-vi…" at bounding box center [319, 224] width 108 height 39
drag, startPoint x: 537, startPoint y: 184, endPoint x: 526, endPoint y: 156, distance: 29.5
click at [537, 184] on td "País de residência : -" at bounding box center [535, 194] width 108 height 21
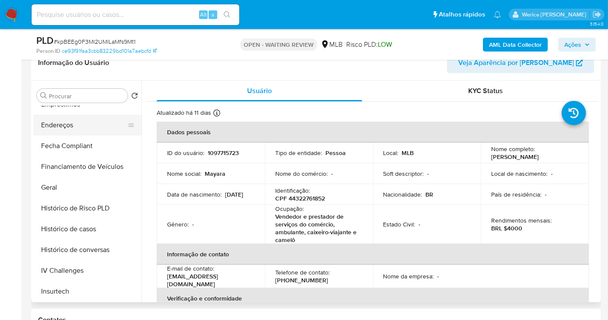
scroll to position [144, 0]
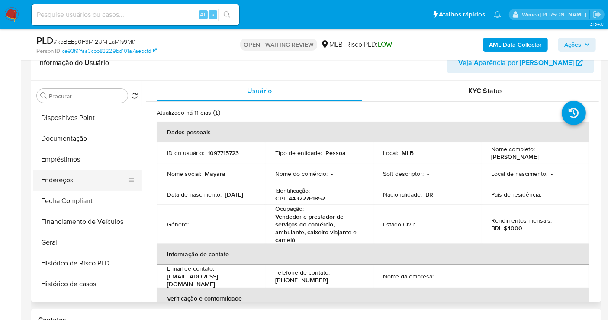
click at [80, 170] on button "Endereços" at bounding box center [83, 180] width 101 height 21
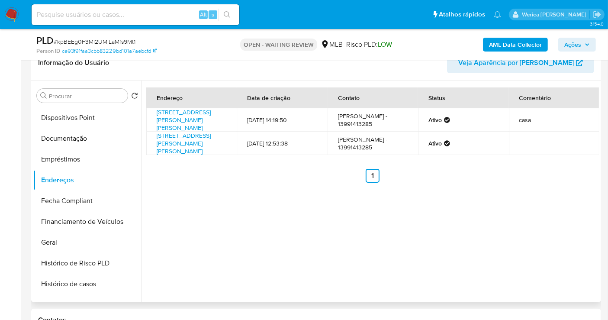
click at [499, 209] on div "Endereço Data de criação Contato Status Comentário [STREET_ADDRESS][PERSON_NAME…" at bounding box center [370, 192] width 457 height 222
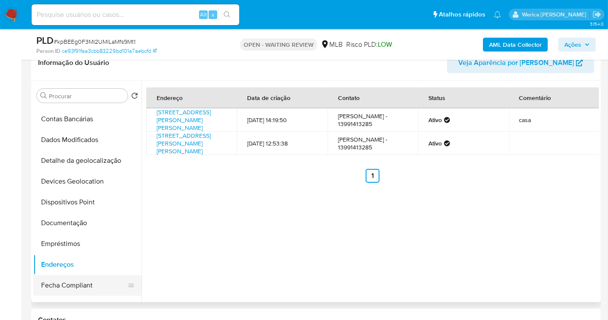
scroll to position [0, 0]
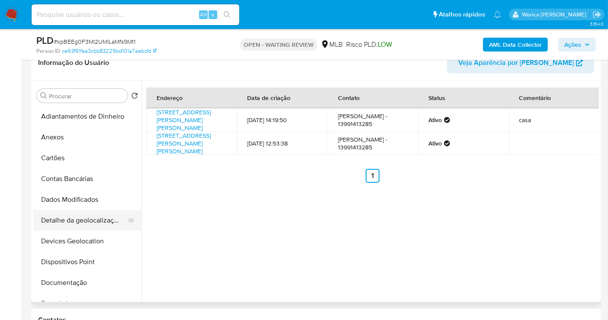
click at [84, 231] on button "Devices Geolocation" at bounding box center [87, 241] width 108 height 21
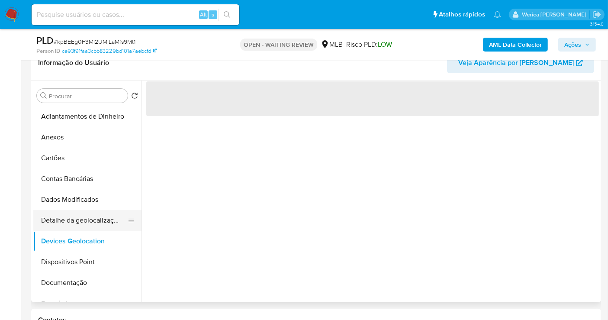
click at [84, 223] on button "Detalhe da geolocalização" at bounding box center [83, 220] width 101 height 21
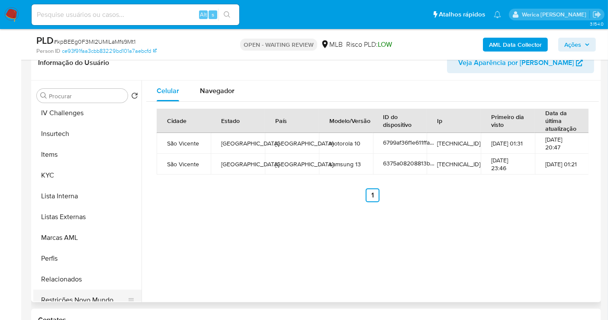
scroll to position [384, 0]
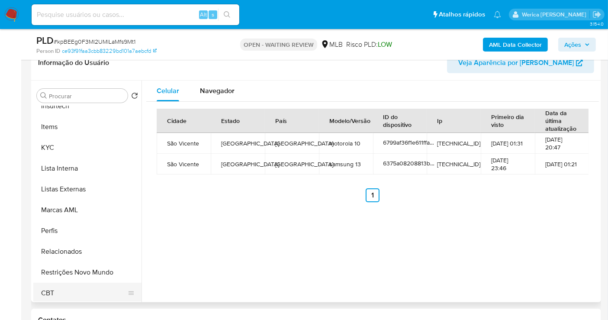
click at [84, 292] on button "CBT" at bounding box center [83, 293] width 101 height 21
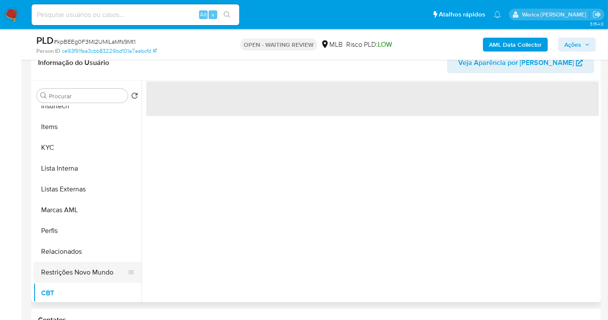
click at [85, 273] on button "Restrições Novo Mundo" at bounding box center [83, 272] width 101 height 21
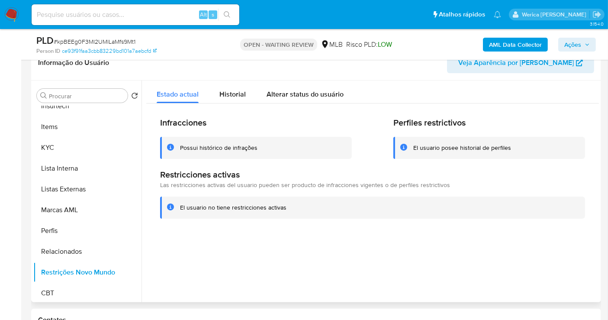
click at [286, 270] on div at bounding box center [370, 192] width 457 height 222
click at [225, 93] on span "Historial" at bounding box center [232, 94] width 26 height 10
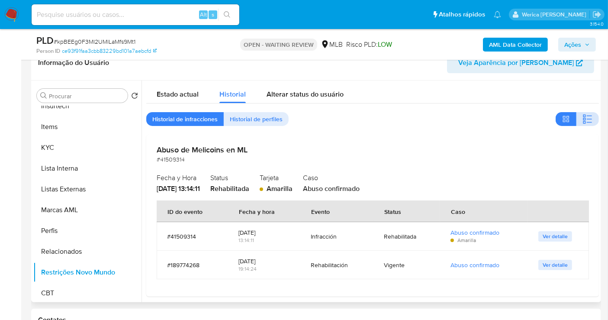
click at [585, 124] on span "button" at bounding box center [588, 119] width 10 height 12
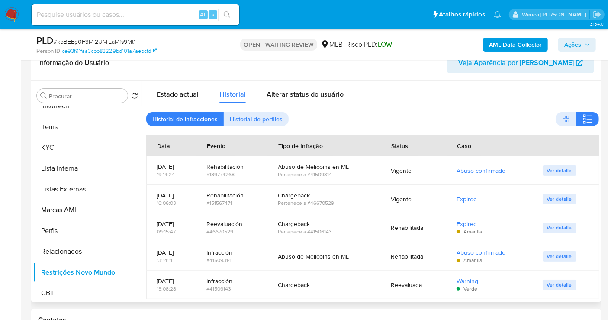
click at [528, 94] on div "Estado actual Historial Alterar status do usuário" at bounding box center [372, 92] width 453 height 23
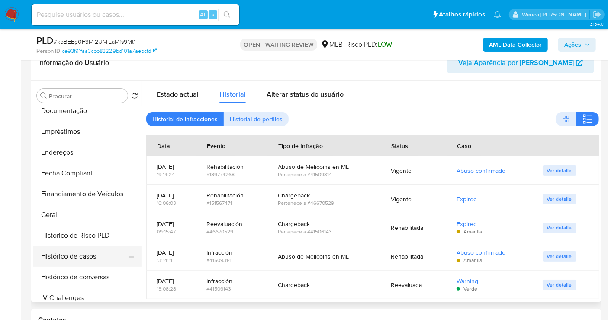
scroll to position [96, 0]
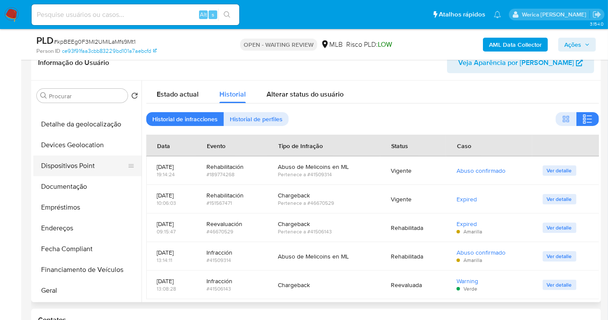
drag, startPoint x: 92, startPoint y: 164, endPoint x: 101, endPoint y: 163, distance: 9.2
click at [92, 164] on button "Dispositivos Point" at bounding box center [83, 165] width 101 height 21
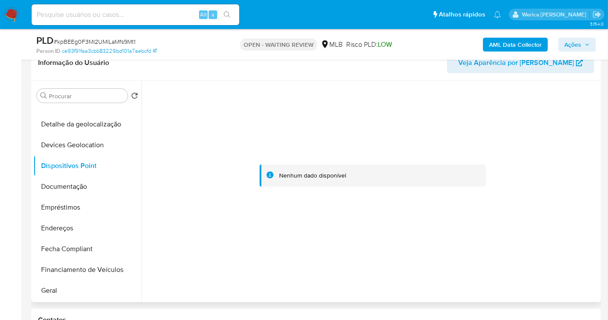
drag, startPoint x: 492, startPoint y: 142, endPoint x: 493, endPoint y: 132, distance: 10.0
click at [492, 142] on div at bounding box center [372, 176] width 453 height 190
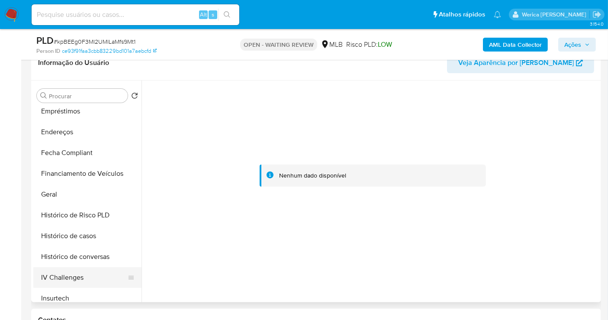
click at [106, 279] on button "IV Challenges" at bounding box center [83, 277] width 101 height 21
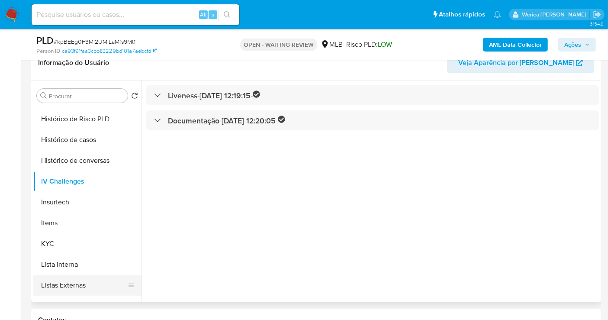
click at [108, 283] on button "Listas Externas" at bounding box center [83, 285] width 101 height 21
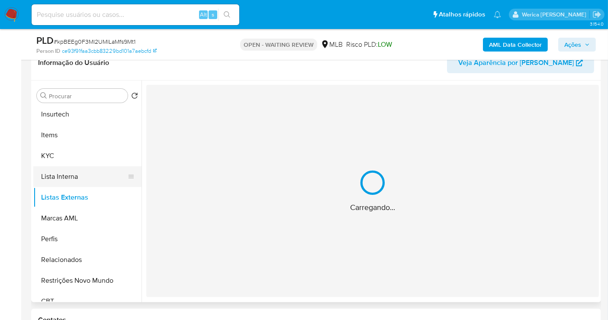
scroll to position [384, 0]
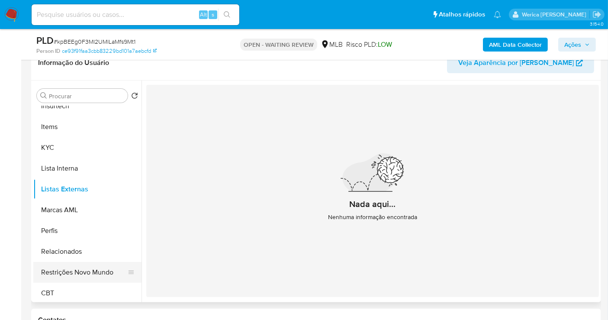
click at [111, 277] on button "Restrições Novo Mundo" at bounding box center [83, 272] width 101 height 21
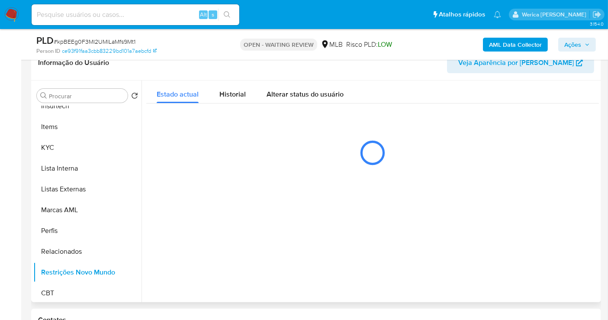
click at [233, 104] on div "Estado actual Historial Alterar status do usuário" at bounding box center [372, 128] width 453 height 94
click at [233, 98] on span "Historial" at bounding box center [232, 94] width 26 height 10
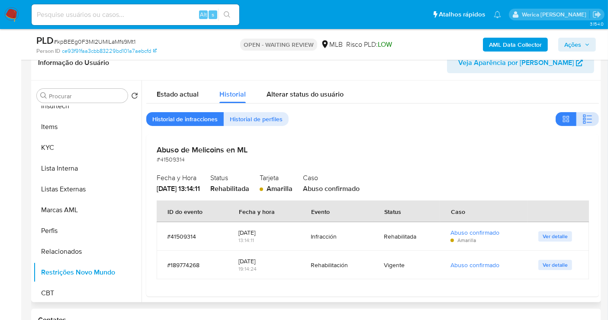
click at [576, 122] on button "button" at bounding box center [587, 119] width 23 height 14
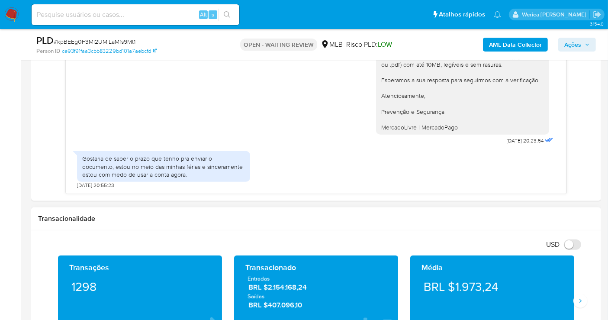
scroll to position [445, 0]
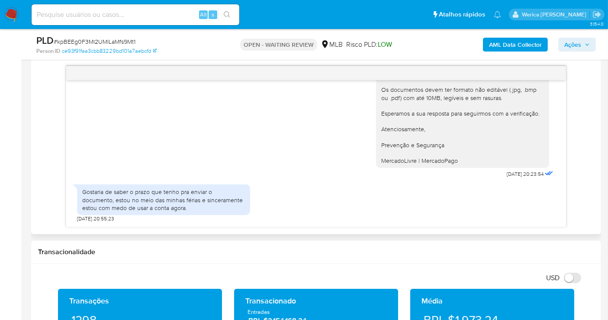
drag, startPoint x: 440, startPoint y: 182, endPoint x: 456, endPoint y: 127, distance: 57.1
click at [440, 182] on div "Gostaria de saber o prazo que tenho pra enviar o documento, estou no meio das m…" at bounding box center [316, 201] width 478 height 42
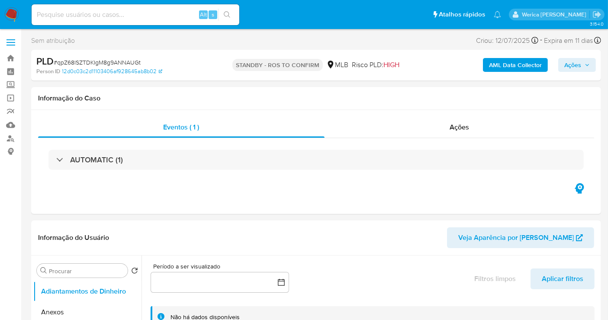
select select "10"
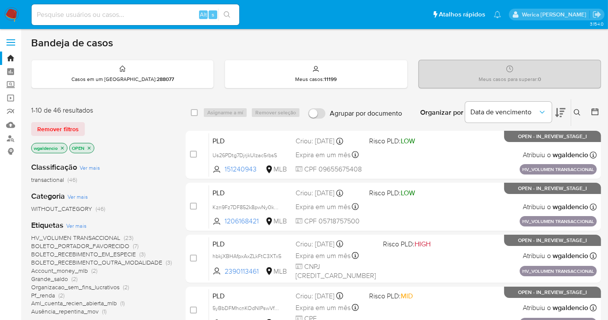
click at [164, 15] on input at bounding box center [136, 14] width 208 height 11
paste input "2366238551"
type input "2366238551"
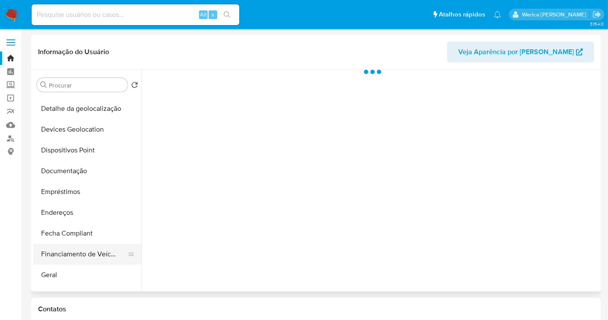
scroll to position [144, 0]
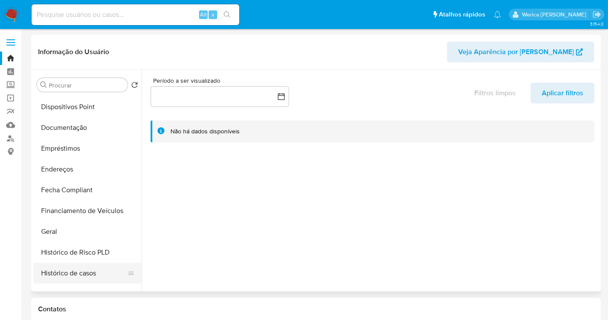
select select "10"
click at [83, 278] on button "Histórico de casos" at bounding box center [83, 273] width 101 height 21
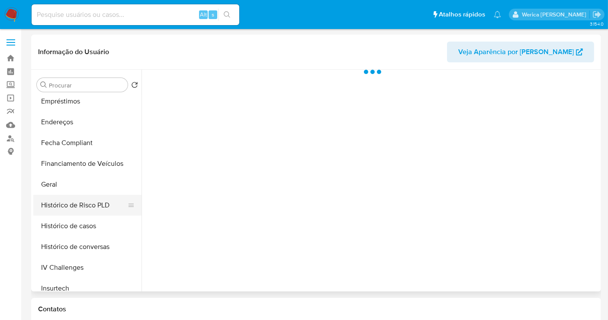
scroll to position [192, 0]
click at [99, 222] on button "Histórico de casos" at bounding box center [83, 225] width 101 height 21
select select "10"
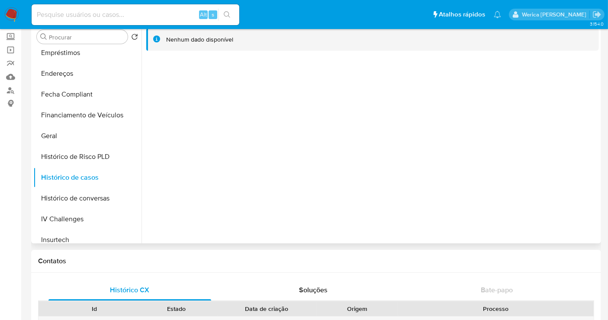
scroll to position [0, 0]
